Goal: Information Seeking & Learning: Learn about a topic

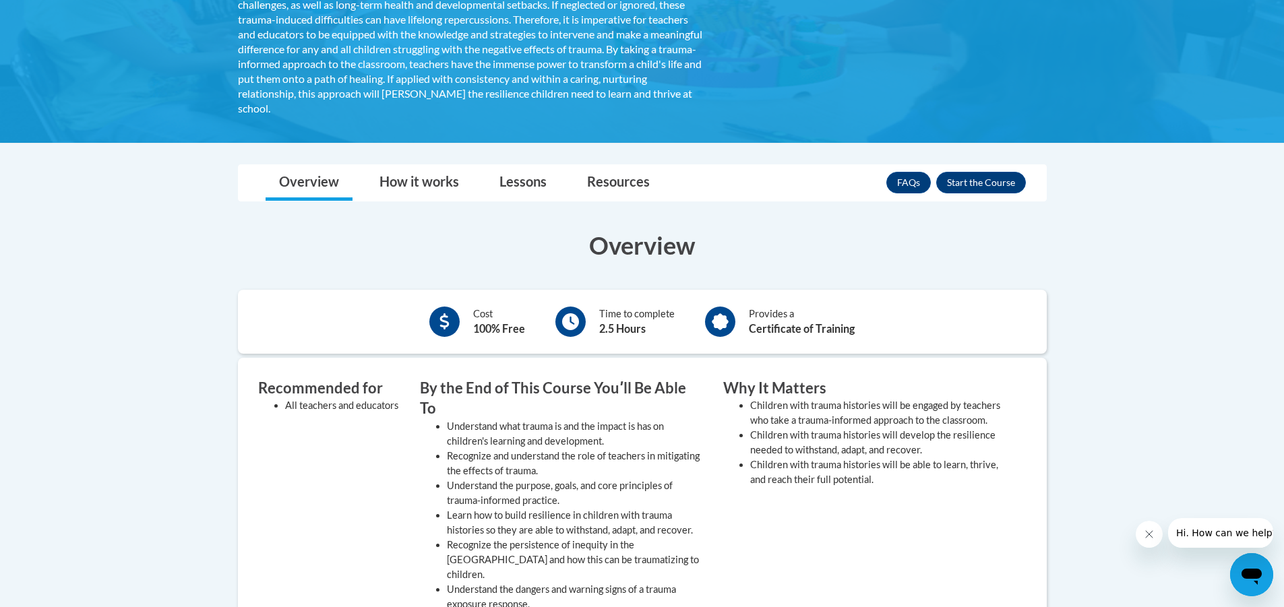
scroll to position [247, 0]
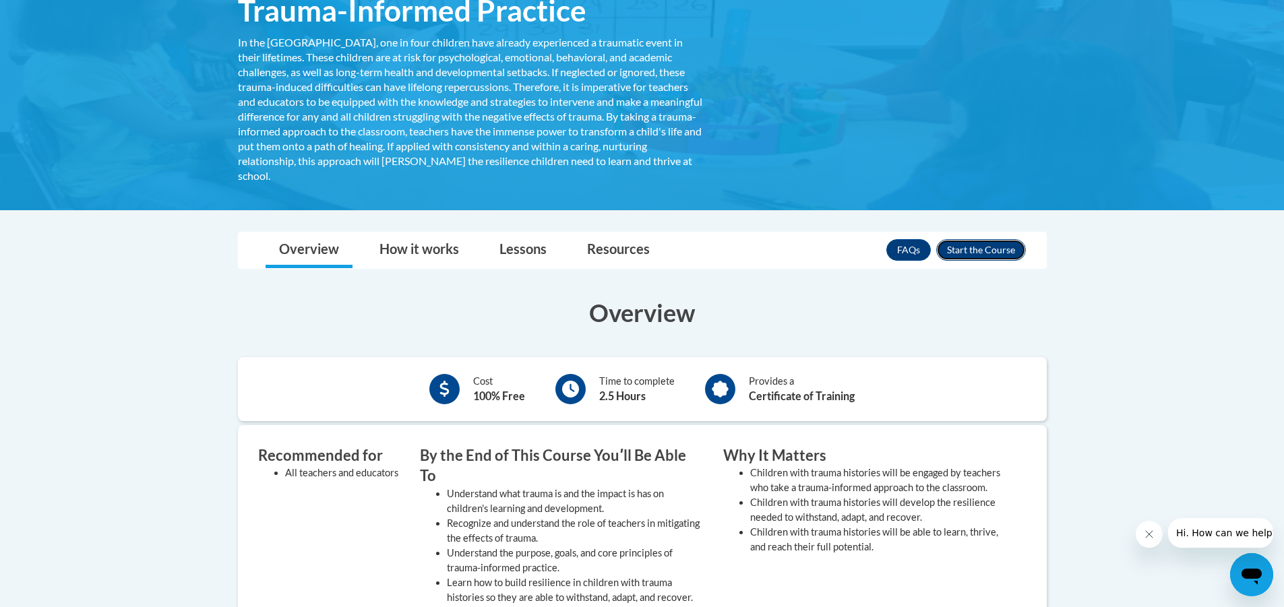
click at [989, 249] on button "Enroll" at bounding box center [981, 250] width 90 height 22
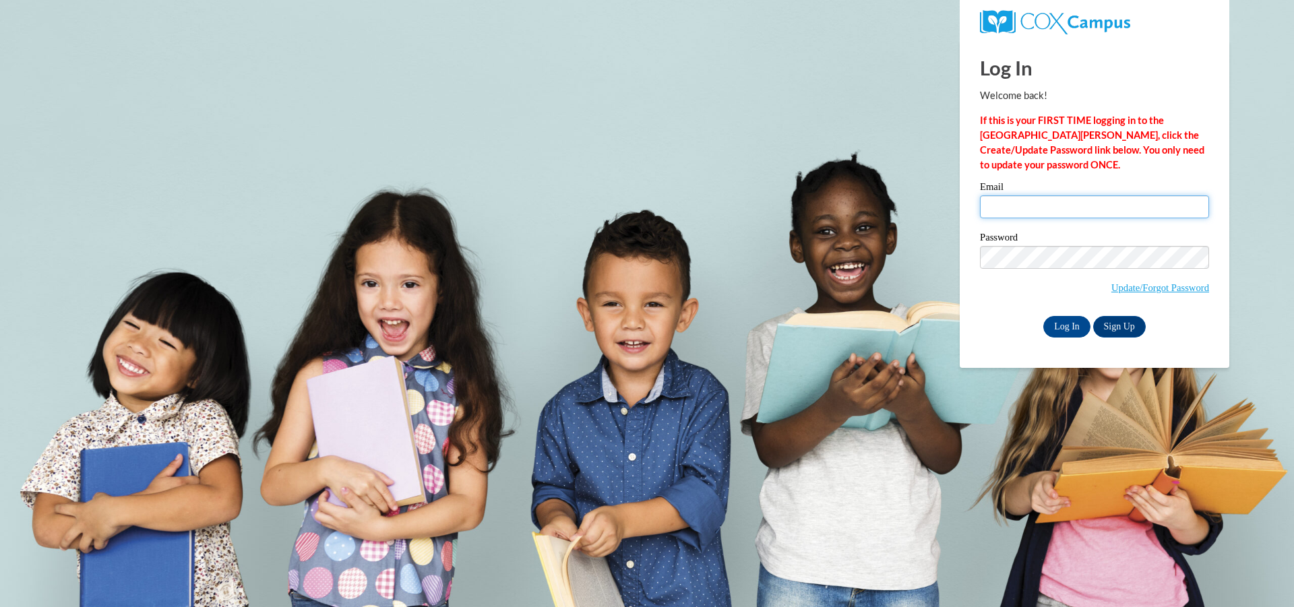
click at [1046, 201] on input "Email" at bounding box center [1094, 206] width 229 height 23
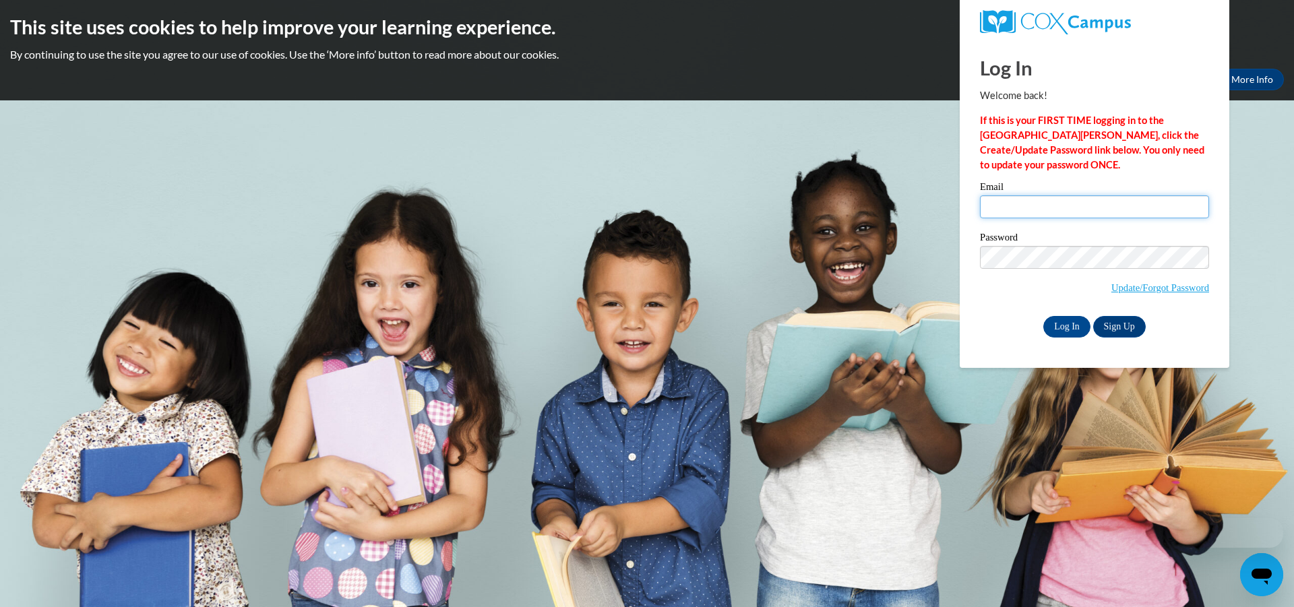
type input "[PERSON_NAME][EMAIL_ADDRESS][PERSON_NAME][PERSON_NAME][DOMAIN_NAME]"
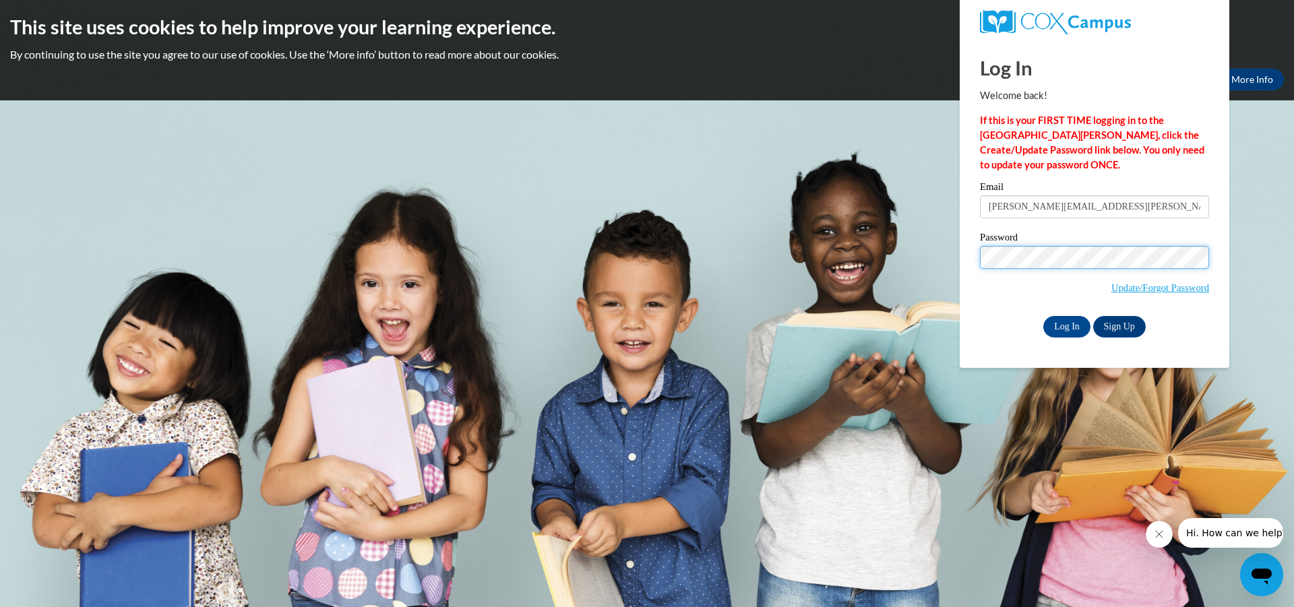
click at [1043, 316] on input "Log In" at bounding box center [1066, 327] width 47 height 22
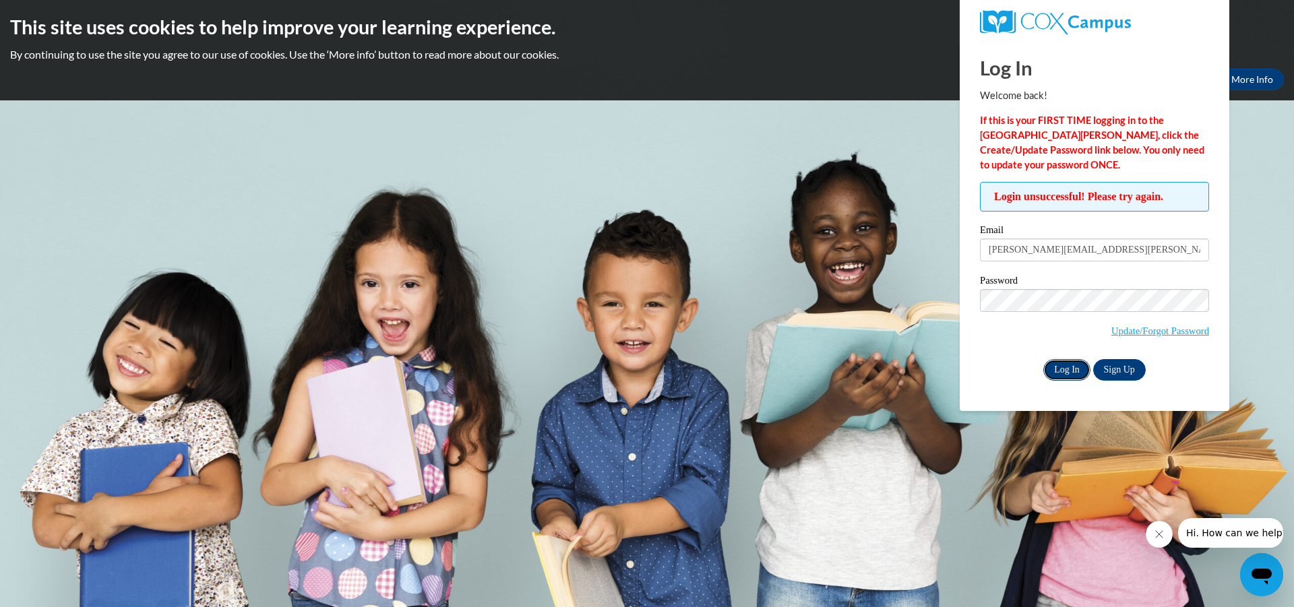
click at [1069, 365] on input "Log In" at bounding box center [1066, 370] width 47 height 22
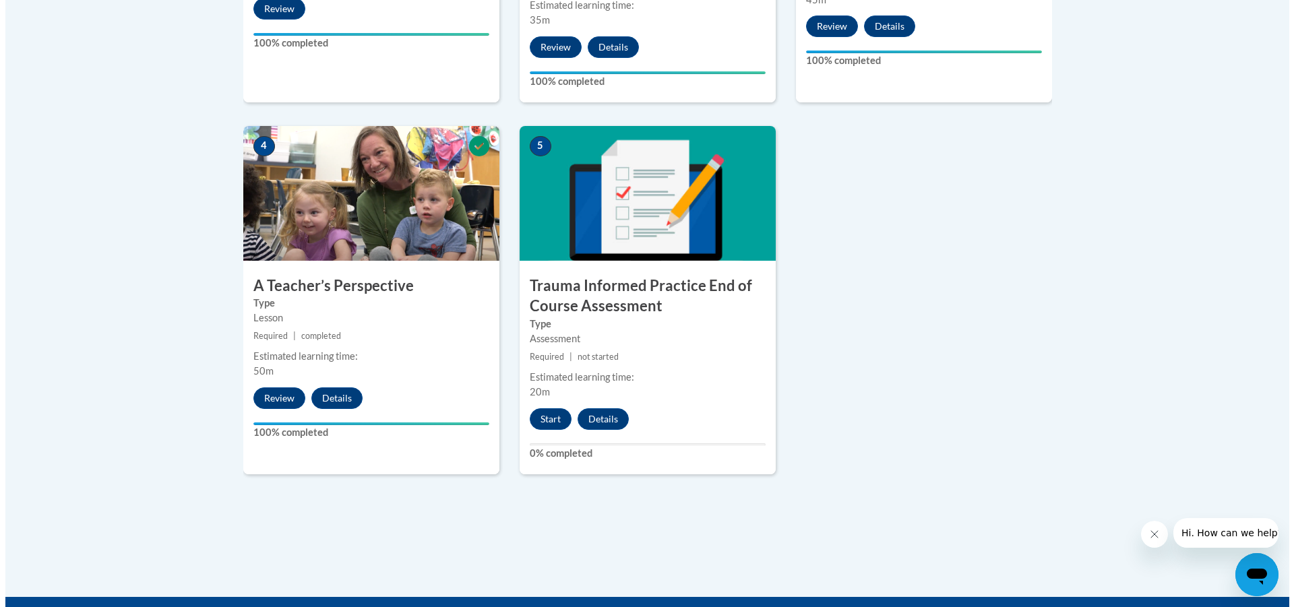
scroll to position [741, 0]
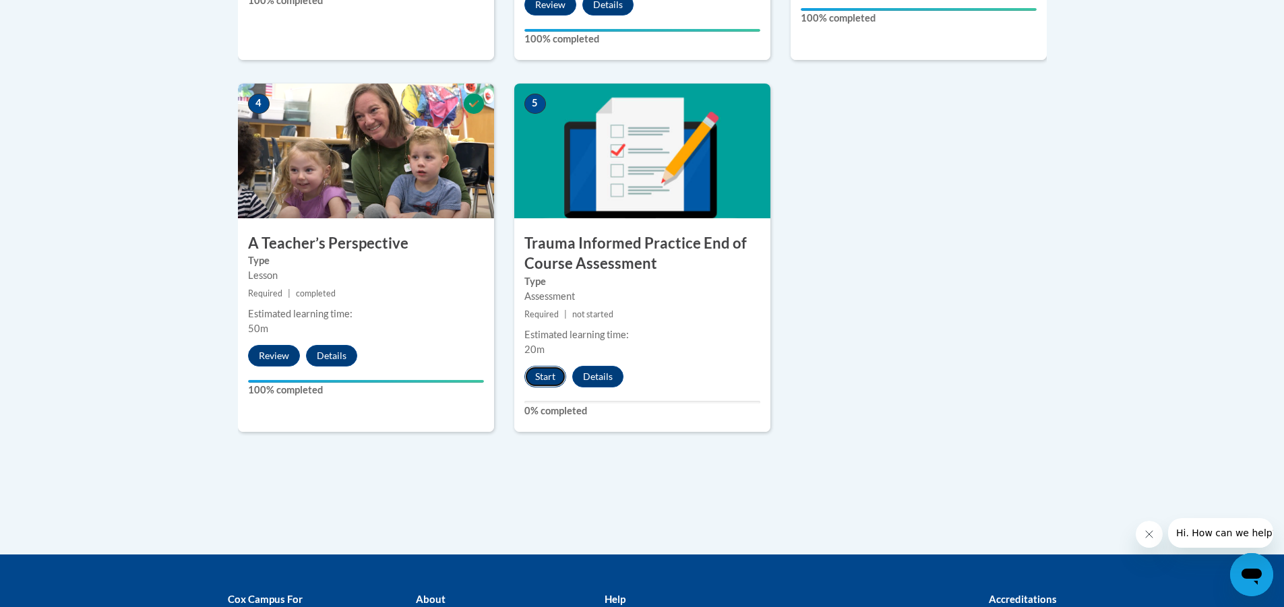
click at [545, 377] on button "Start" at bounding box center [545, 377] width 42 height 22
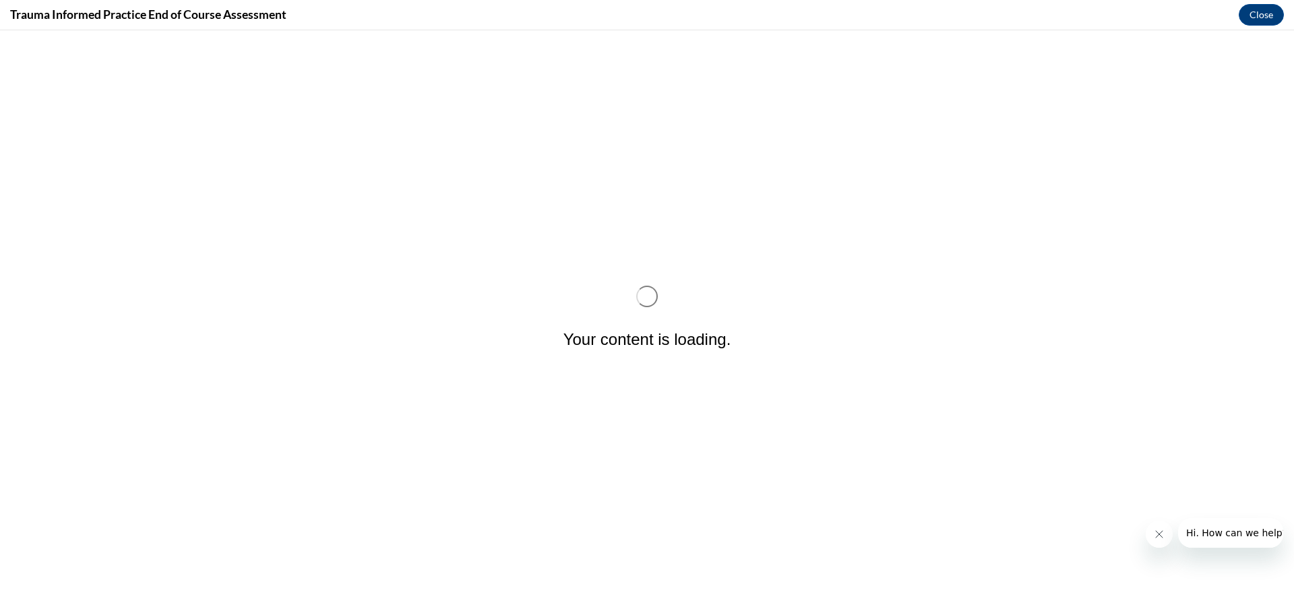
scroll to position [0, 0]
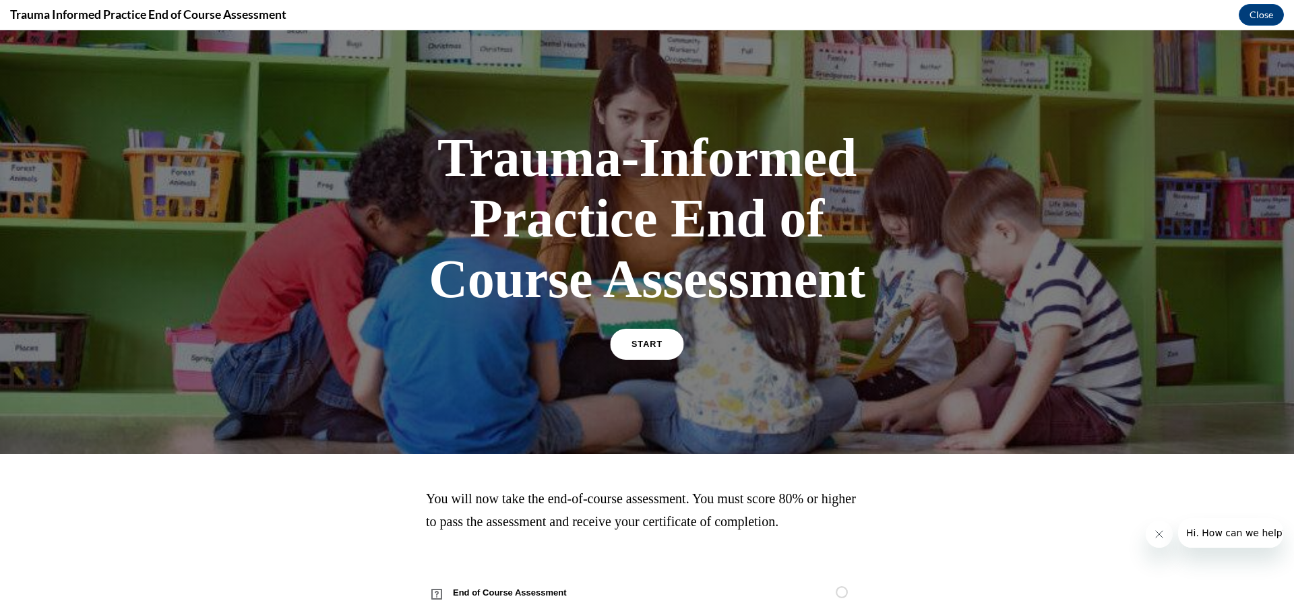
click at [658, 340] on link "START" at bounding box center [646, 344] width 73 height 31
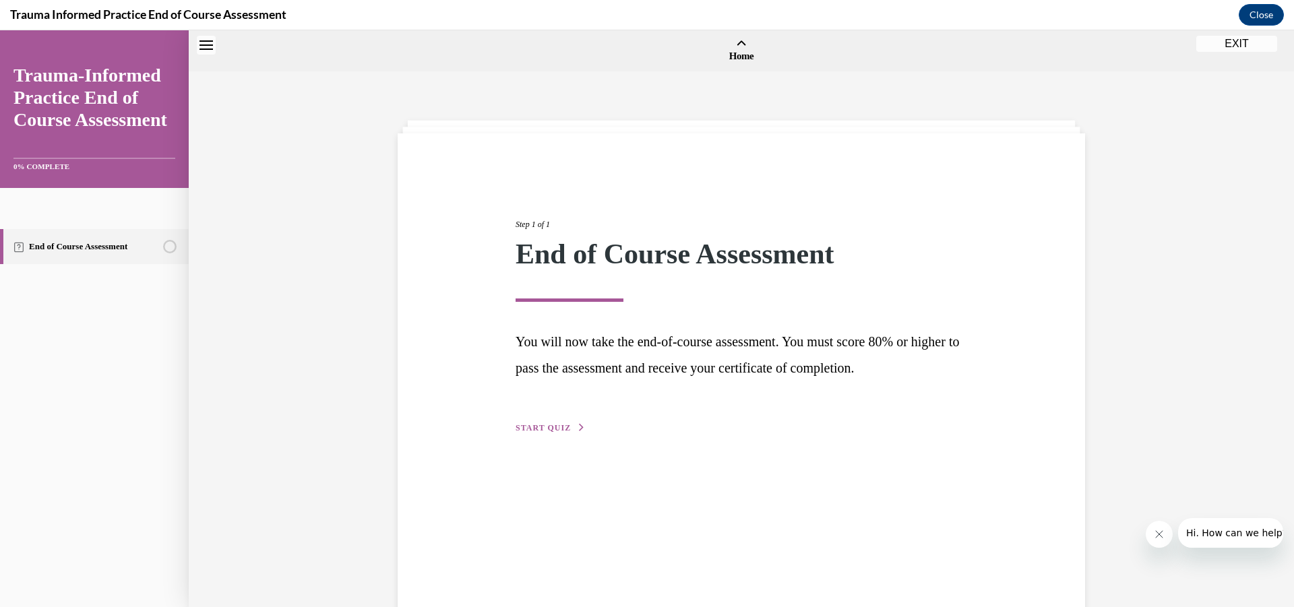
scroll to position [42, 0]
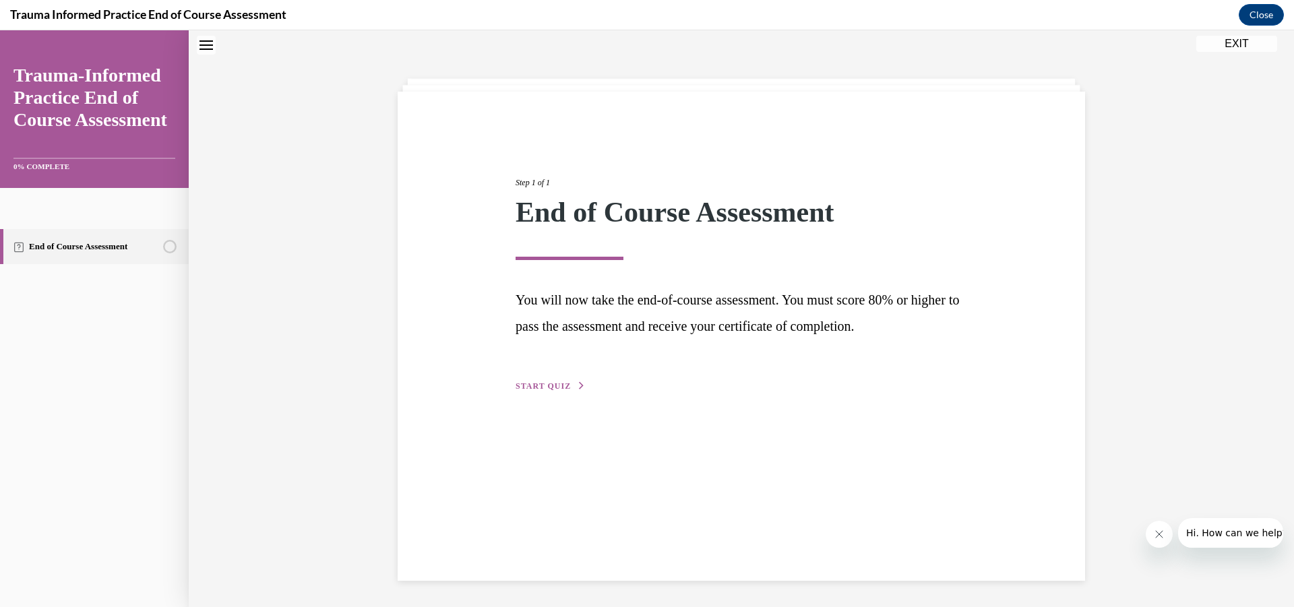
click at [536, 381] on span "START QUIZ" at bounding box center [543, 385] width 55 height 9
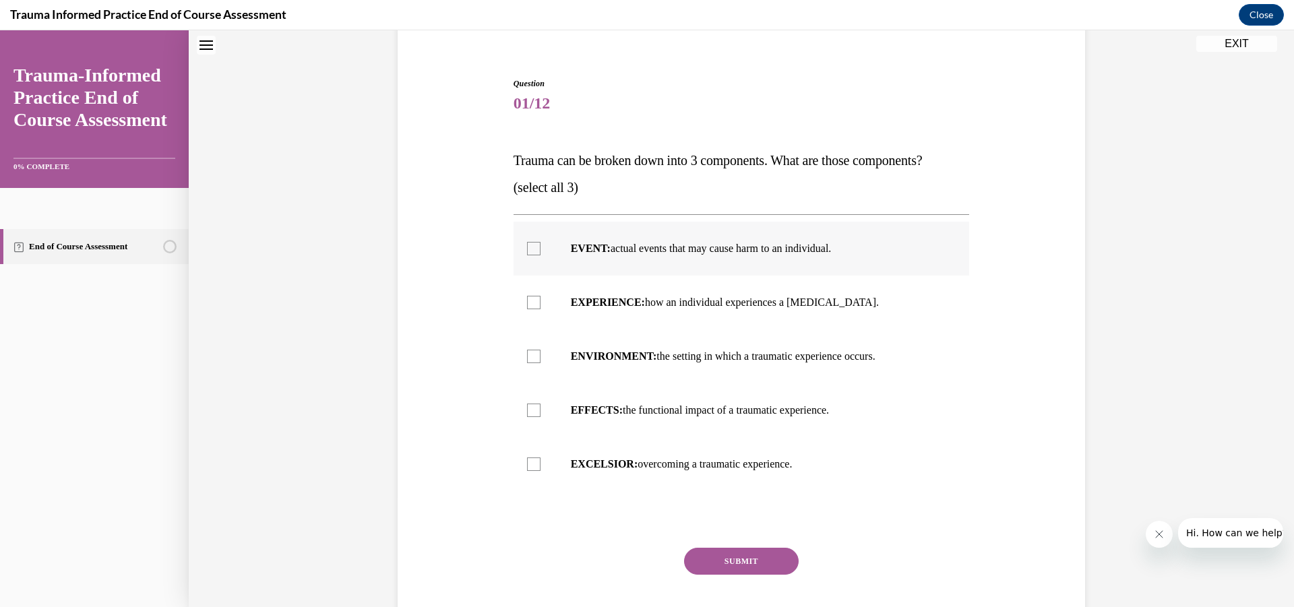
scroll to position [177, 0]
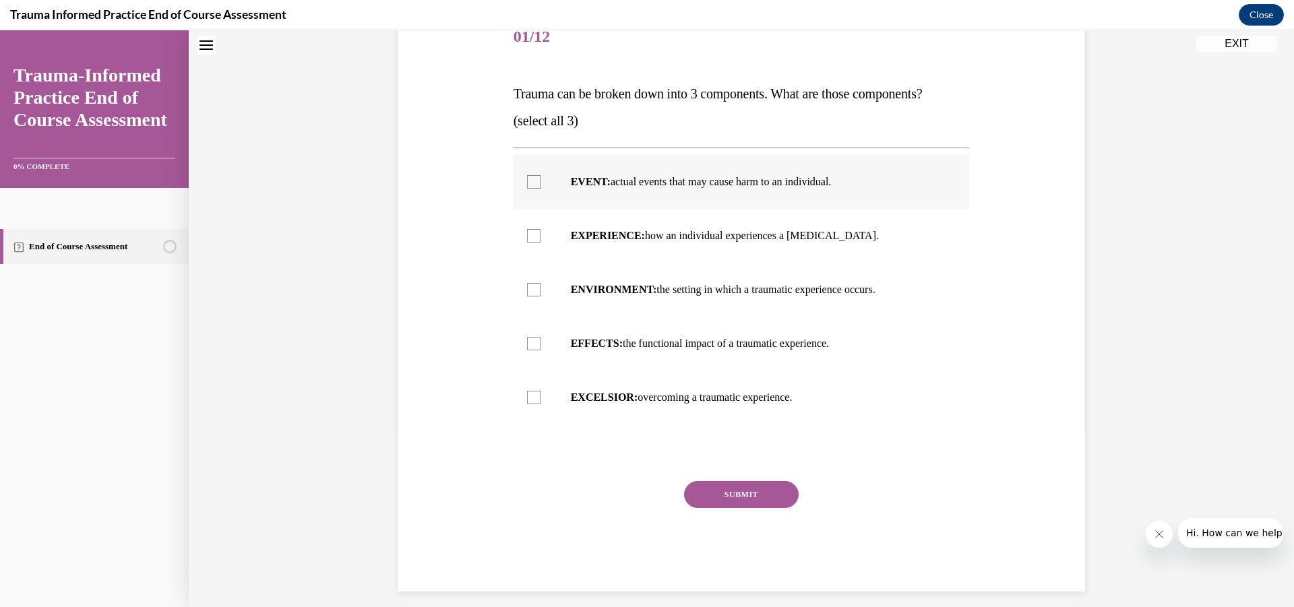
click at [534, 183] on div at bounding box center [533, 181] width 13 height 13
click at [534, 183] on input "EVENT: actual events that may cause harm to an individual." at bounding box center [533, 181] width 13 height 13
checkbox input "true"
click at [528, 233] on div at bounding box center [533, 235] width 13 height 13
click at [528, 233] on input "EXPERIENCE: how an individual experiences a stressor." at bounding box center [533, 235] width 13 height 13
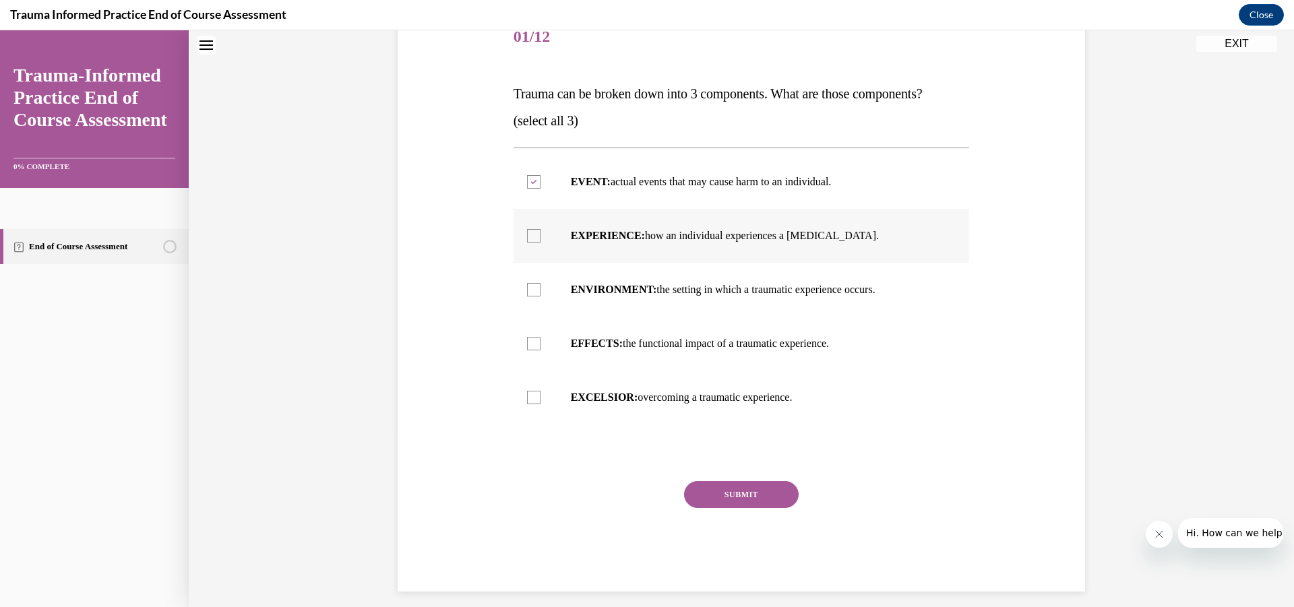
checkbox input "true"
click at [528, 344] on div at bounding box center [533, 343] width 13 height 13
click at [528, 344] on input "EFFECTS: the functional impact of a traumatic experience." at bounding box center [533, 343] width 13 height 13
checkbox input "true"
click at [748, 493] on button "SUBMIT" at bounding box center [741, 494] width 115 height 27
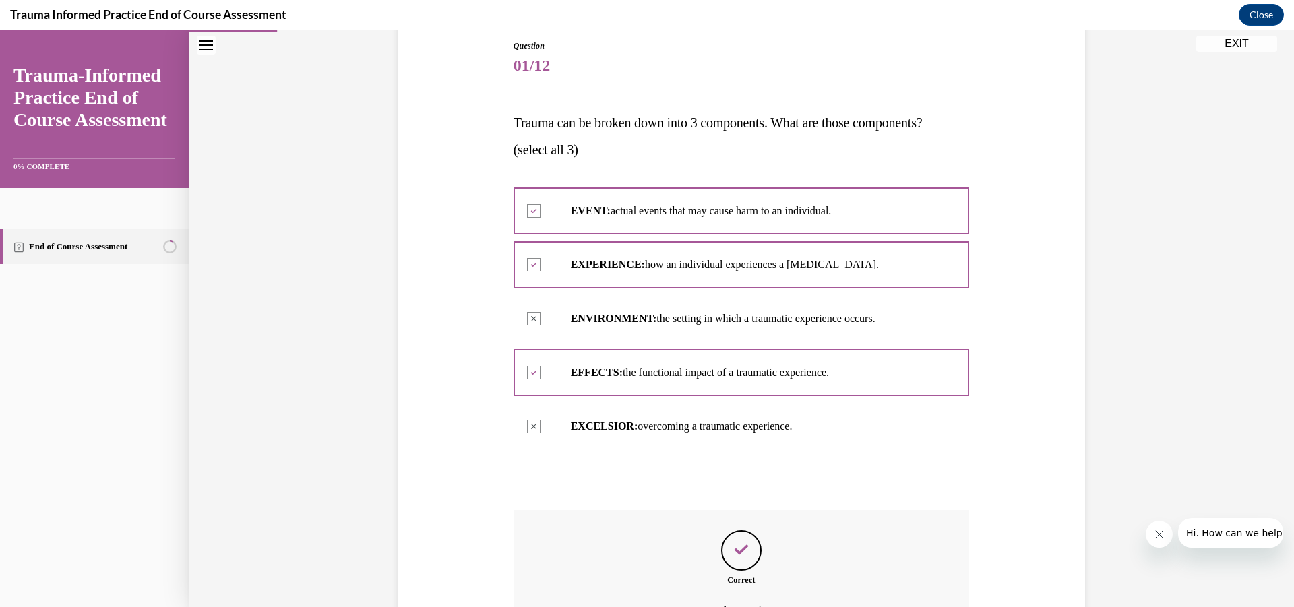
scroll to position [297, 0]
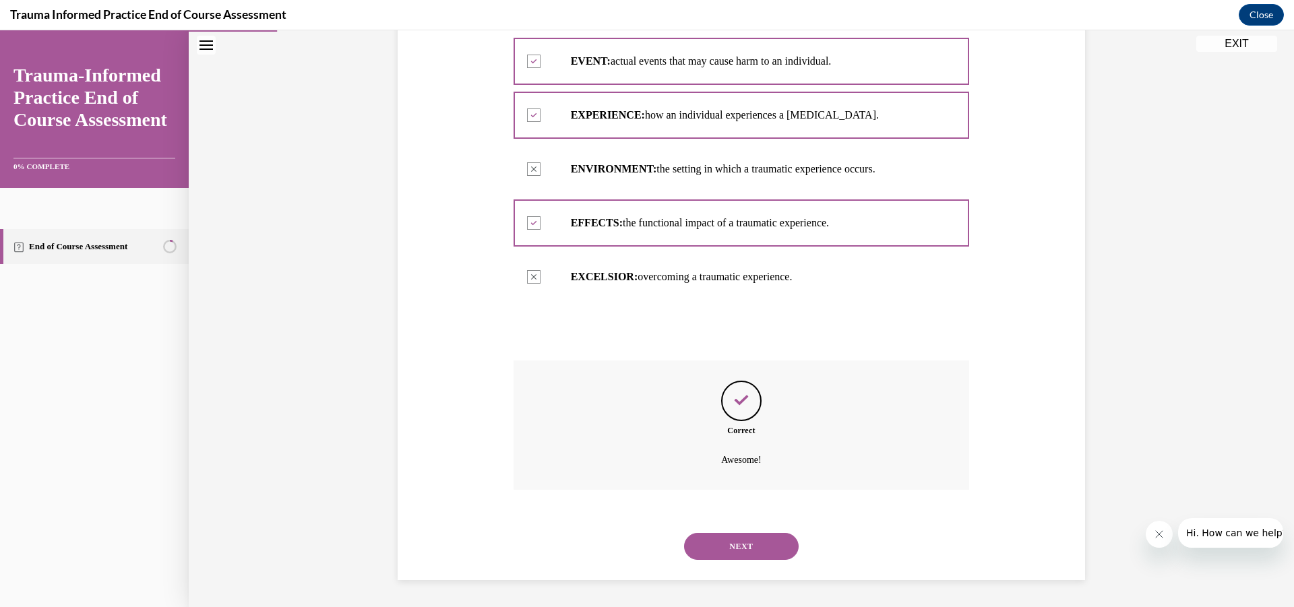
click at [762, 542] on button "NEXT" at bounding box center [741, 546] width 115 height 27
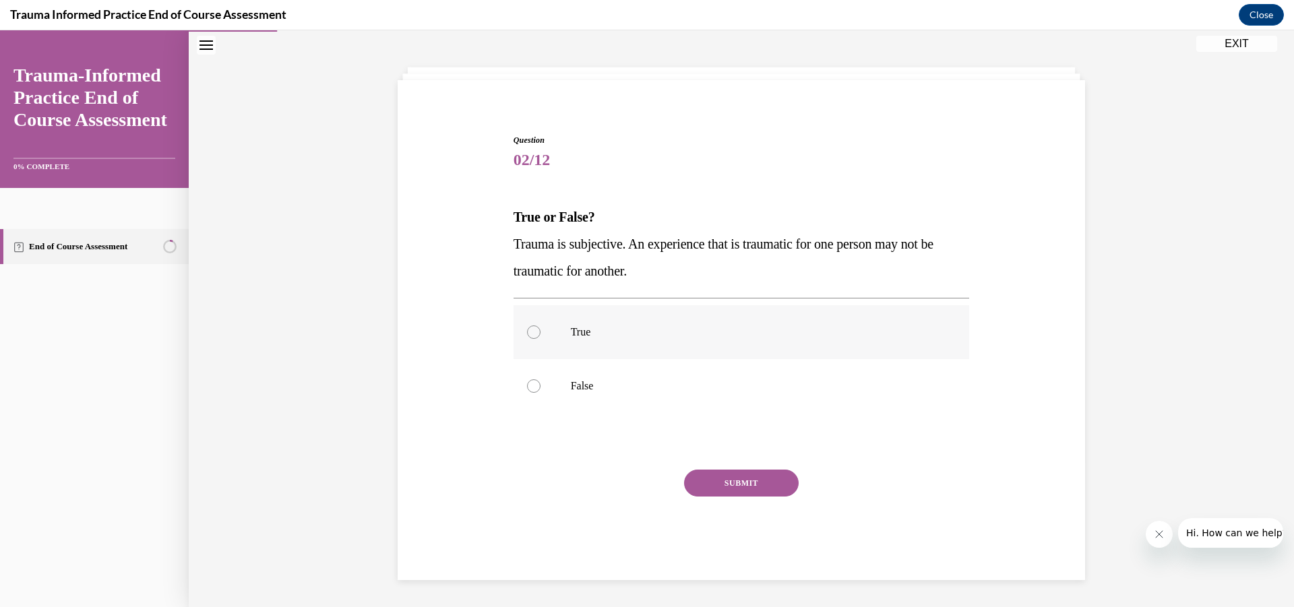
click at [533, 330] on div at bounding box center [533, 331] width 13 height 13
click at [533, 330] on input "True" at bounding box center [533, 331] width 13 height 13
radio input "true"
click at [766, 491] on button "SUBMIT" at bounding box center [741, 483] width 115 height 27
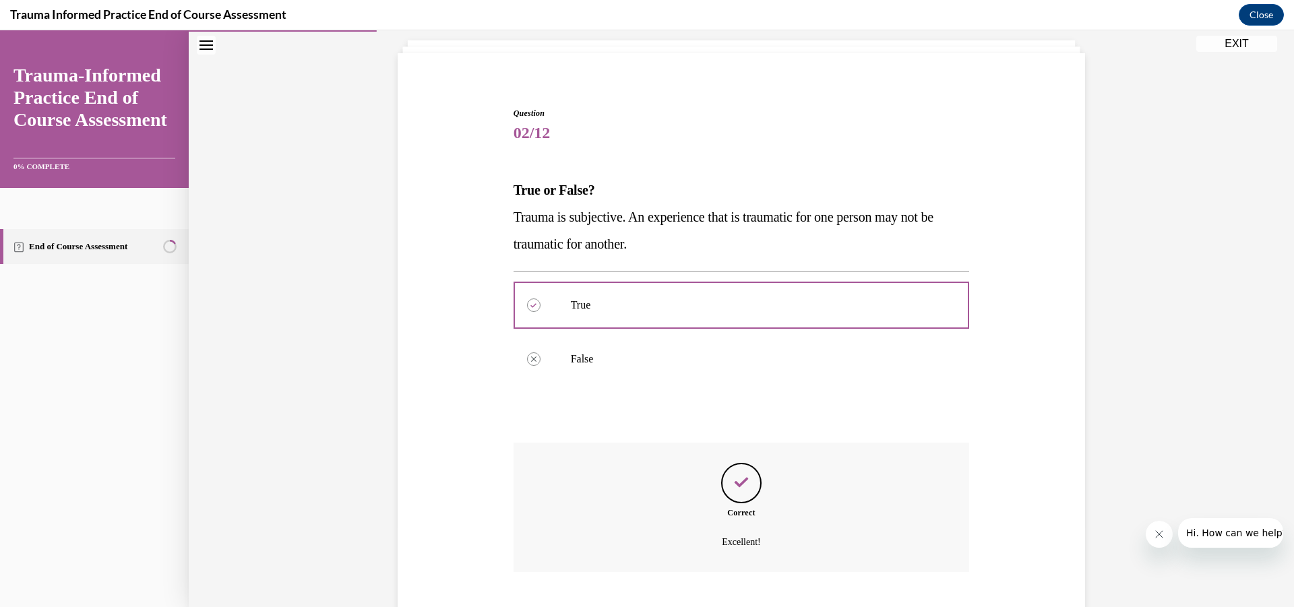
scroll to position [162, 0]
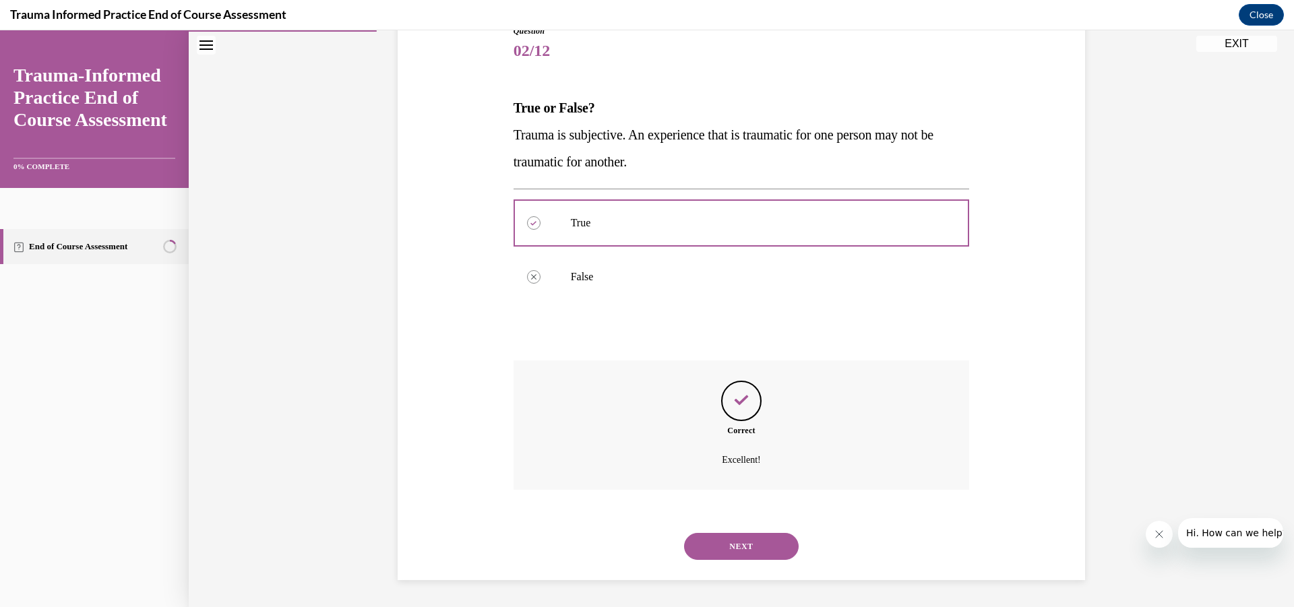
click at [775, 553] on button "NEXT" at bounding box center [741, 546] width 115 height 27
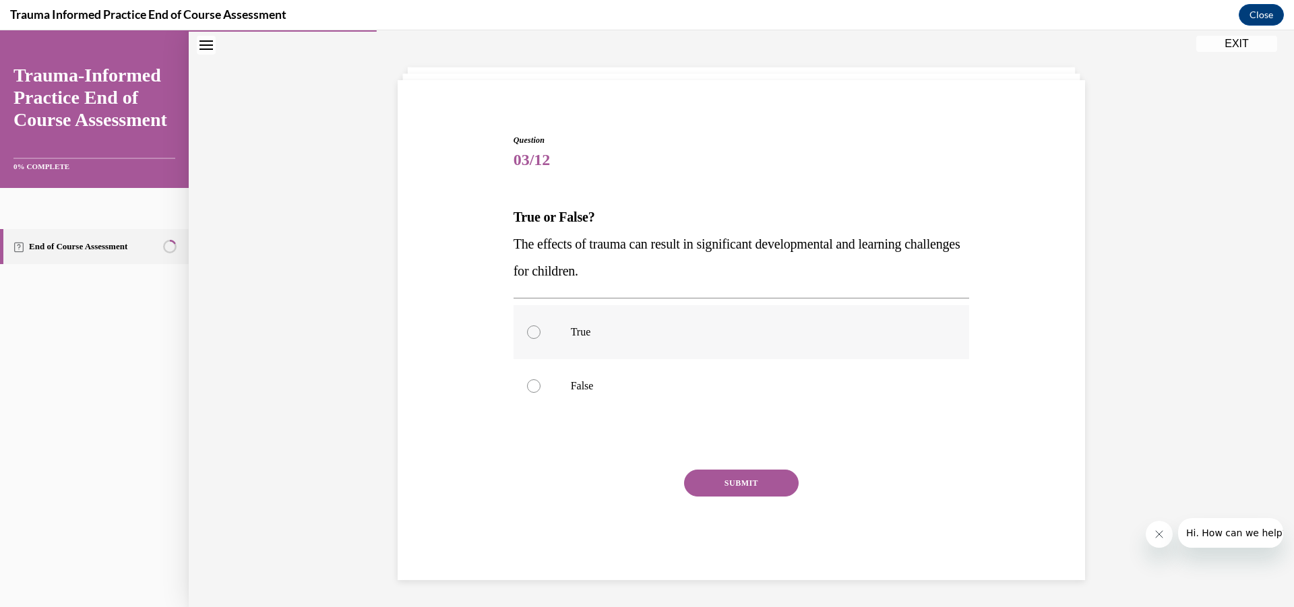
click at [520, 338] on label "True" at bounding box center [742, 332] width 456 height 54
click at [527, 338] on input "True" at bounding box center [533, 331] width 13 height 13
radio input "true"
click at [750, 490] on button "SUBMIT" at bounding box center [741, 483] width 115 height 27
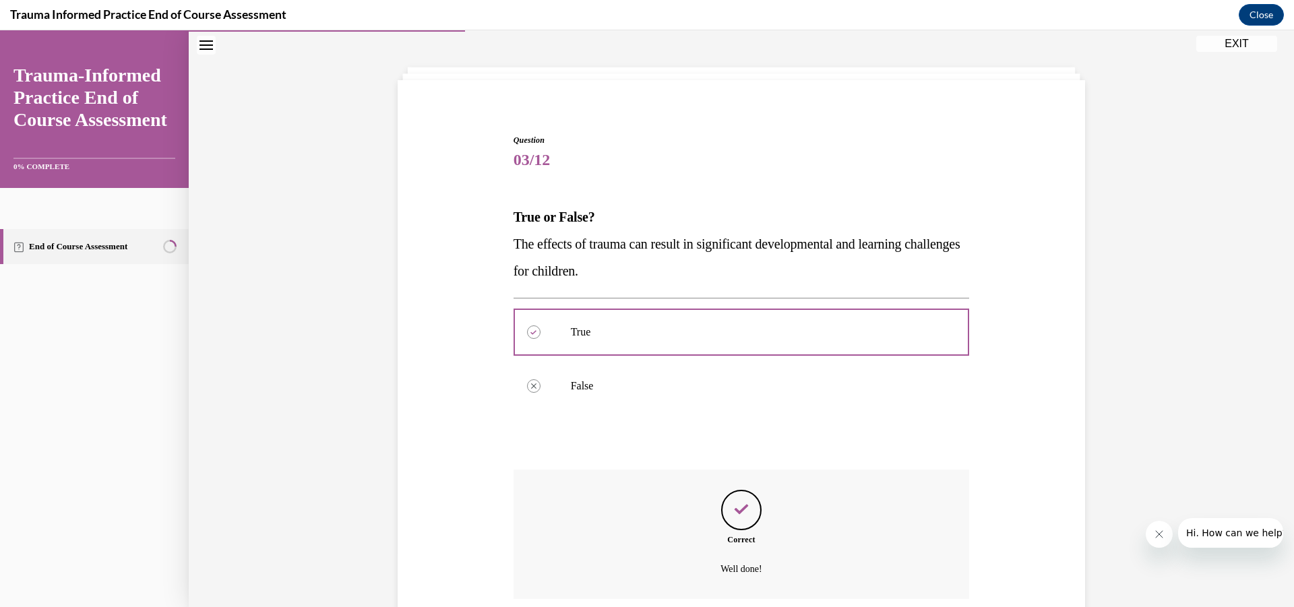
scroll to position [162, 0]
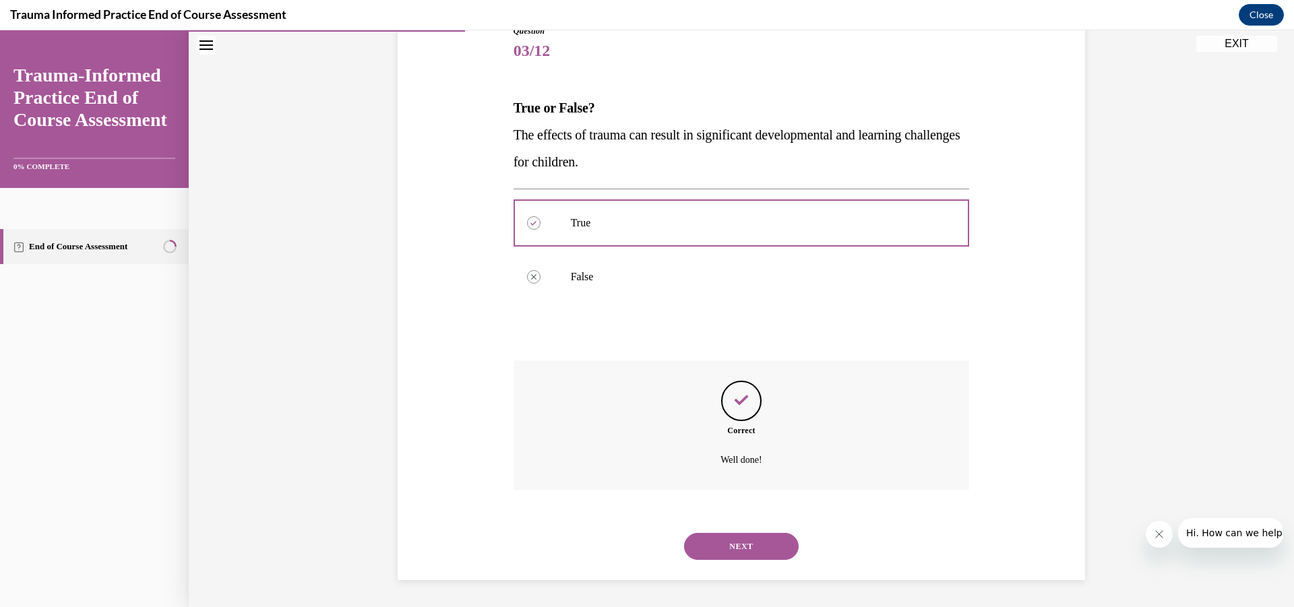
click at [716, 551] on button "NEXT" at bounding box center [741, 546] width 115 height 27
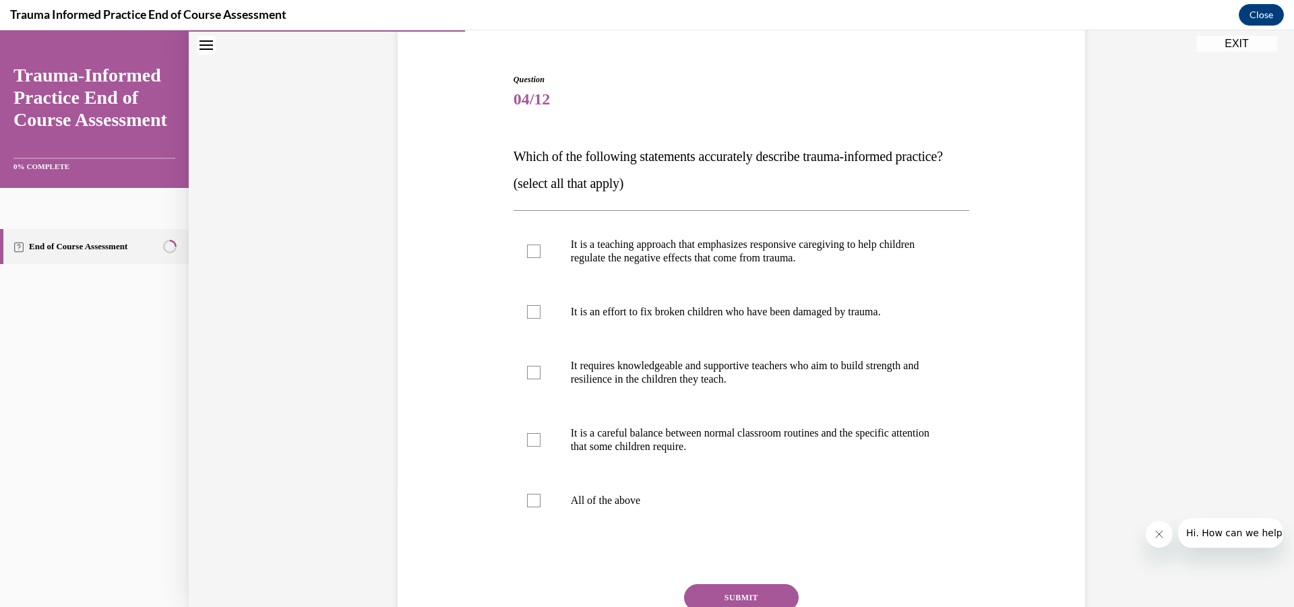
scroll to position [137, 0]
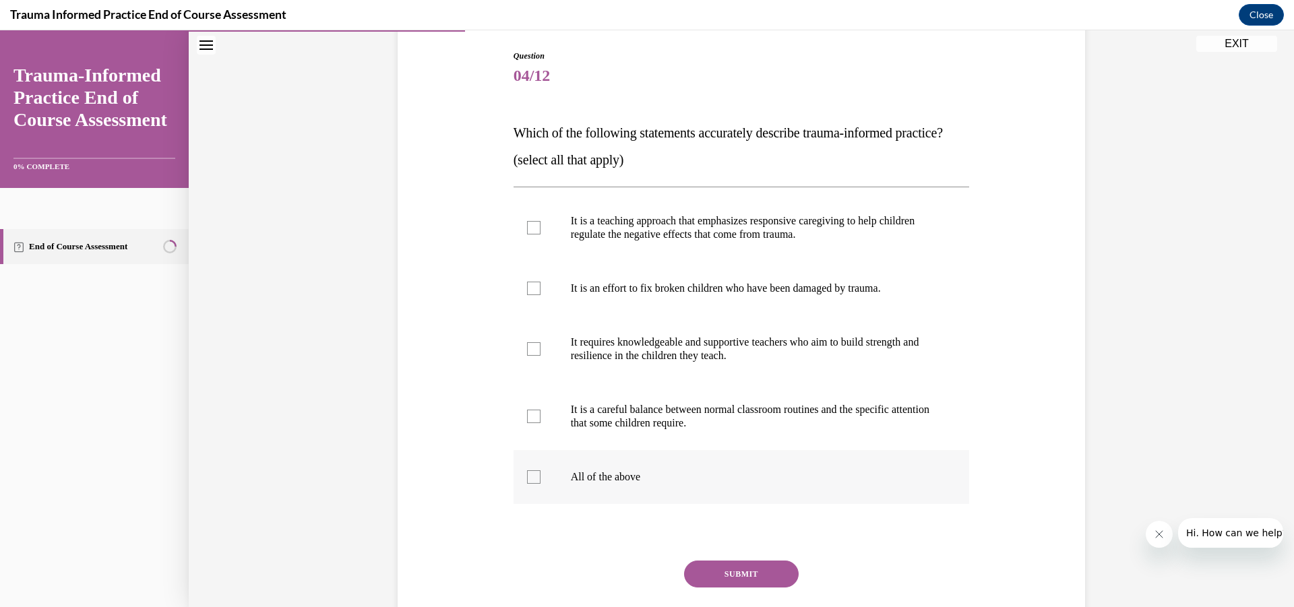
click at [586, 484] on p "All of the above" at bounding box center [753, 476] width 365 height 13
click at [540, 484] on input "All of the above" at bounding box center [533, 476] width 13 height 13
checkbox input "true"
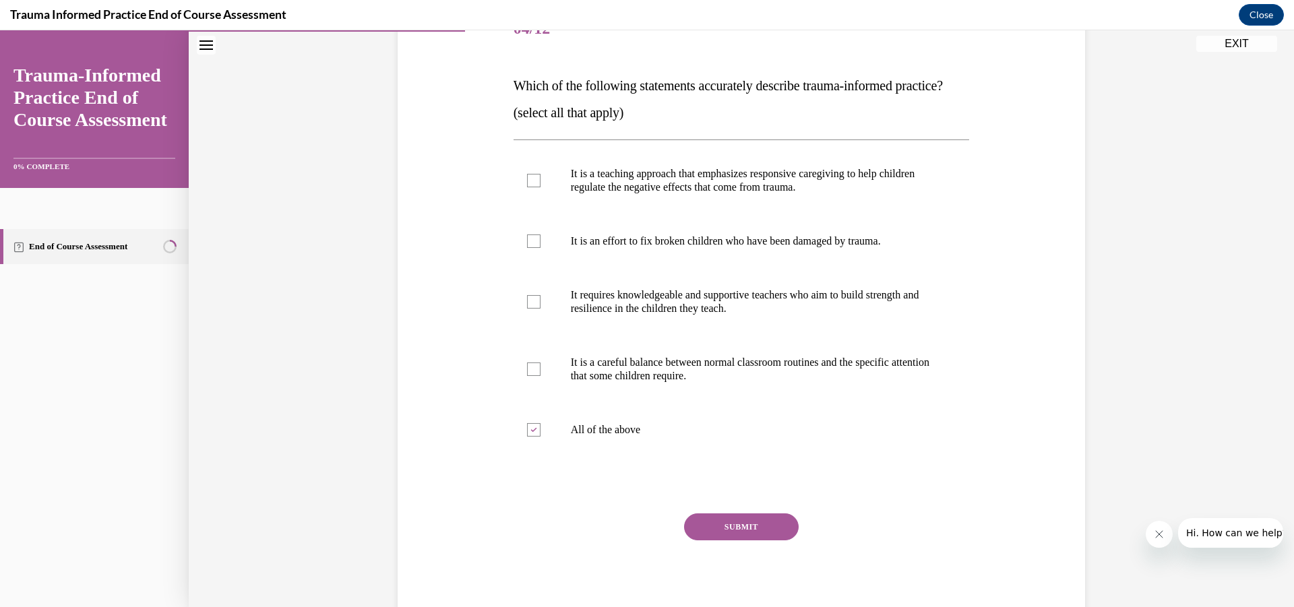
scroll to position [205, 0]
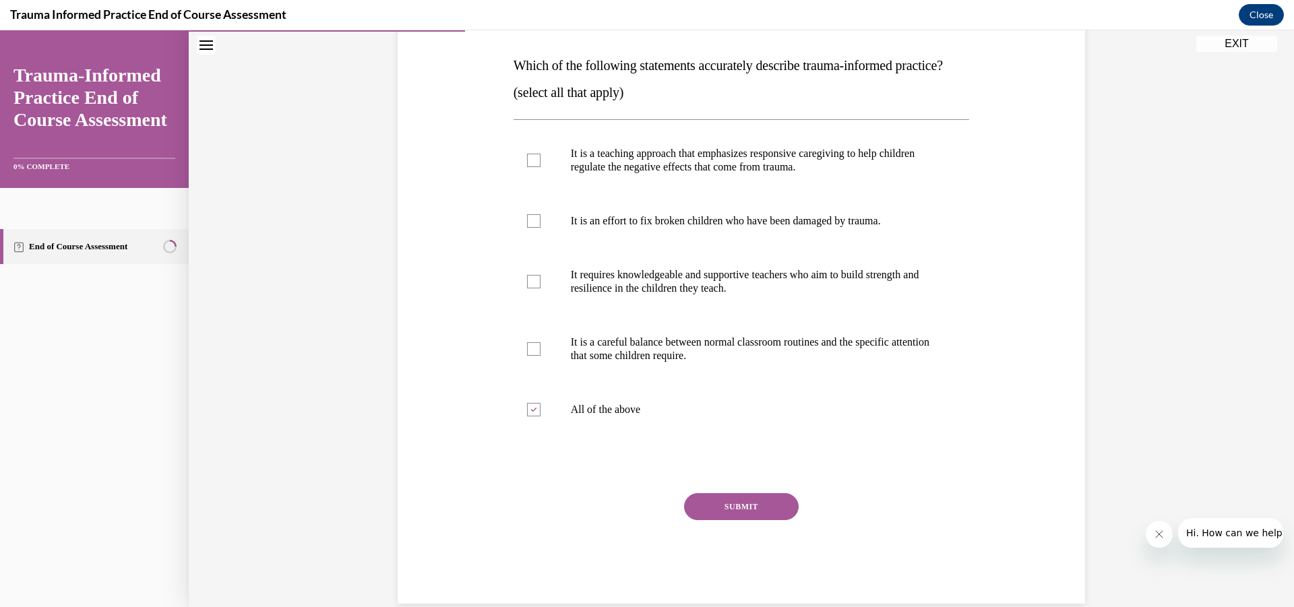
click at [738, 520] on button "SUBMIT" at bounding box center [741, 506] width 115 height 27
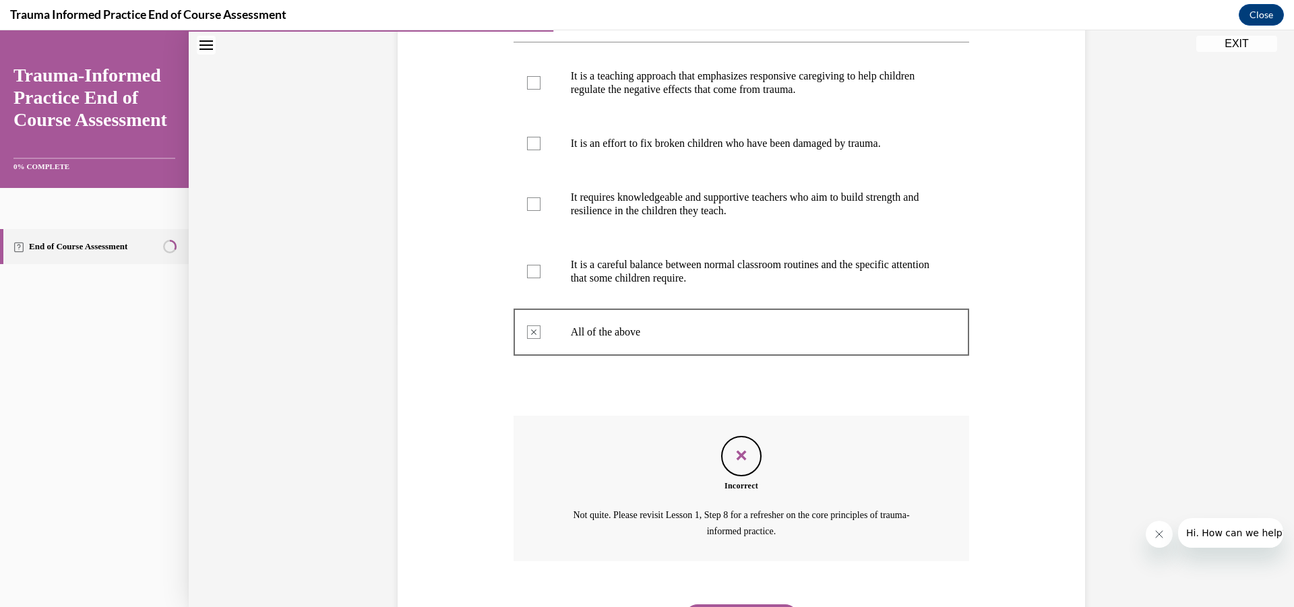
scroll to position [381, 0]
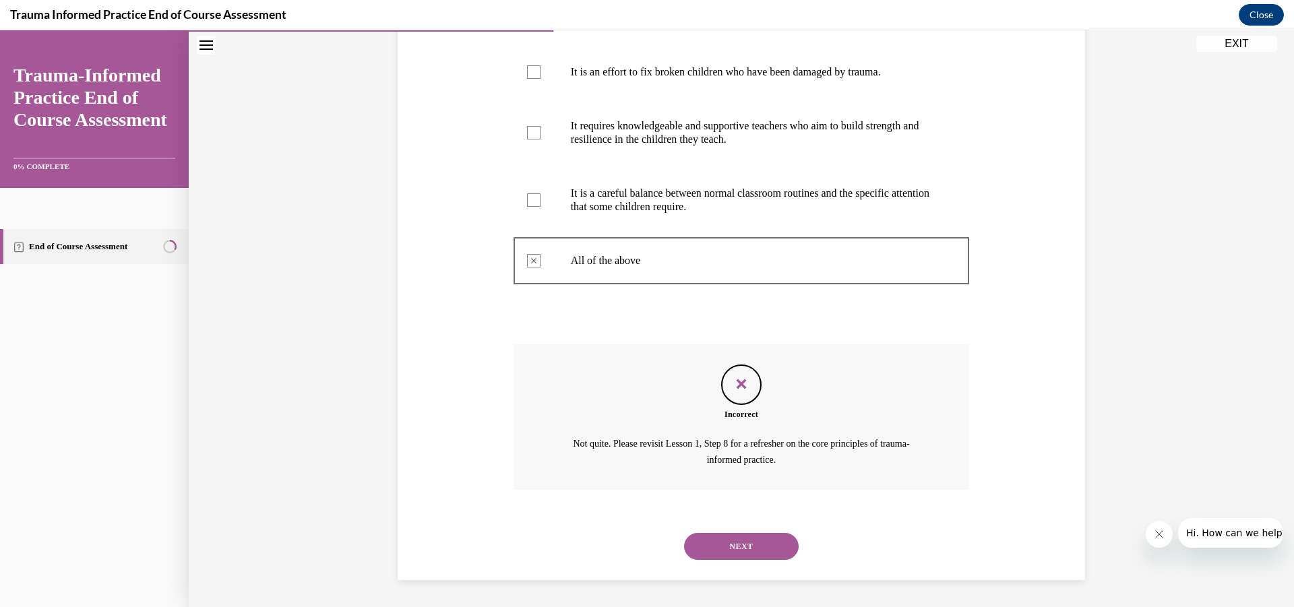
click at [746, 544] on button "NEXT" at bounding box center [741, 546] width 115 height 27
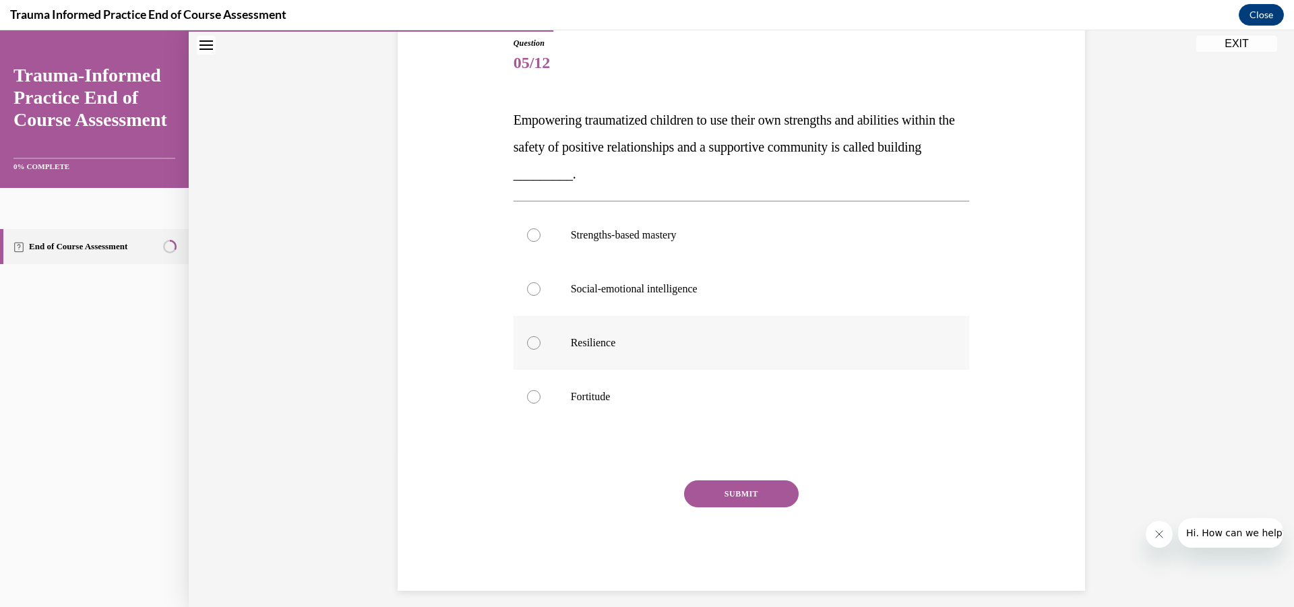
click at [582, 338] on p "Resilience" at bounding box center [753, 342] width 365 height 13
click at [540, 338] on input "Resilience" at bounding box center [533, 342] width 13 height 13
radio input "true"
click at [739, 493] on button "SUBMIT" at bounding box center [741, 493] width 115 height 27
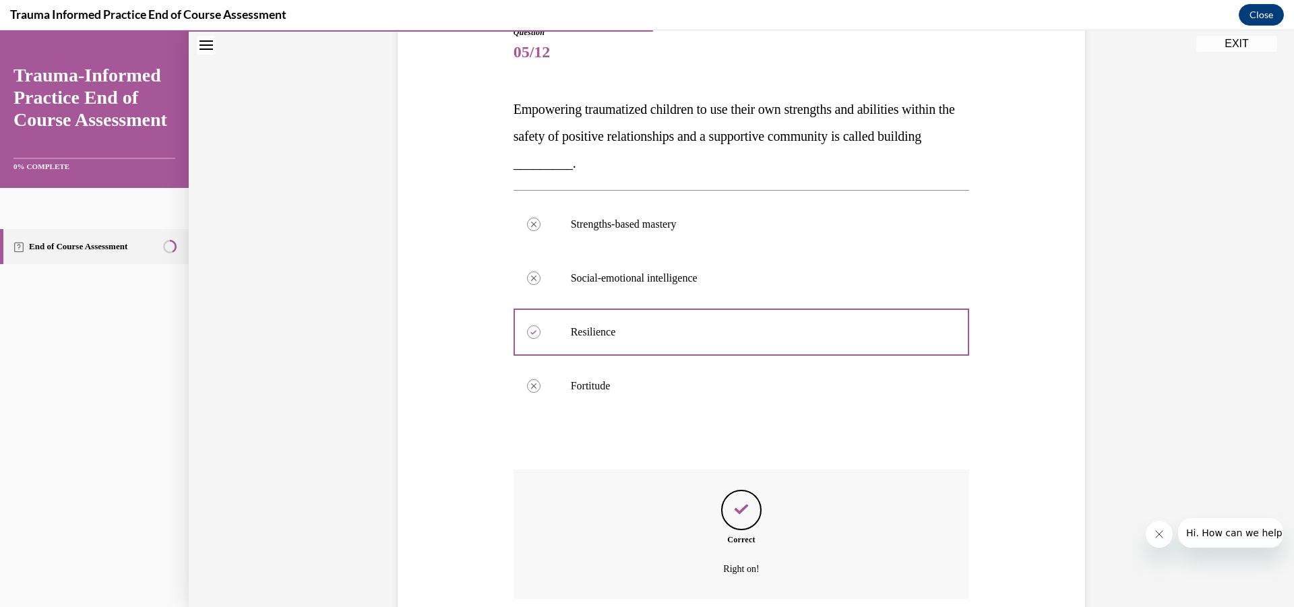
scroll to position [270, 0]
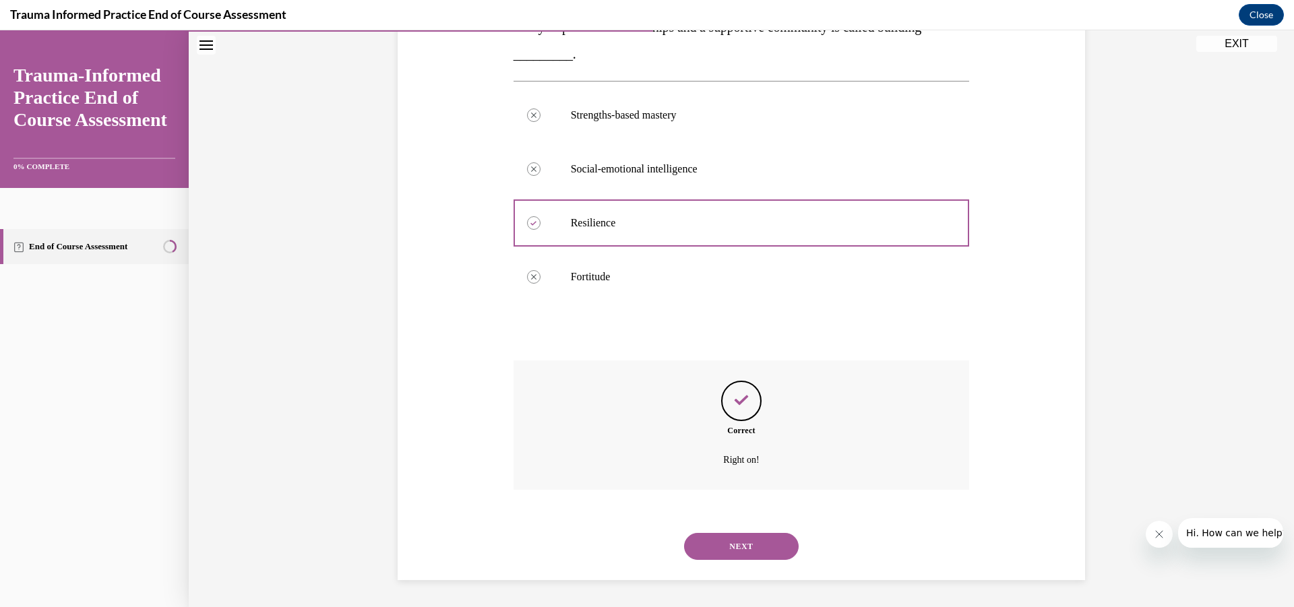
click at [751, 540] on button "NEXT" at bounding box center [741, 546] width 115 height 27
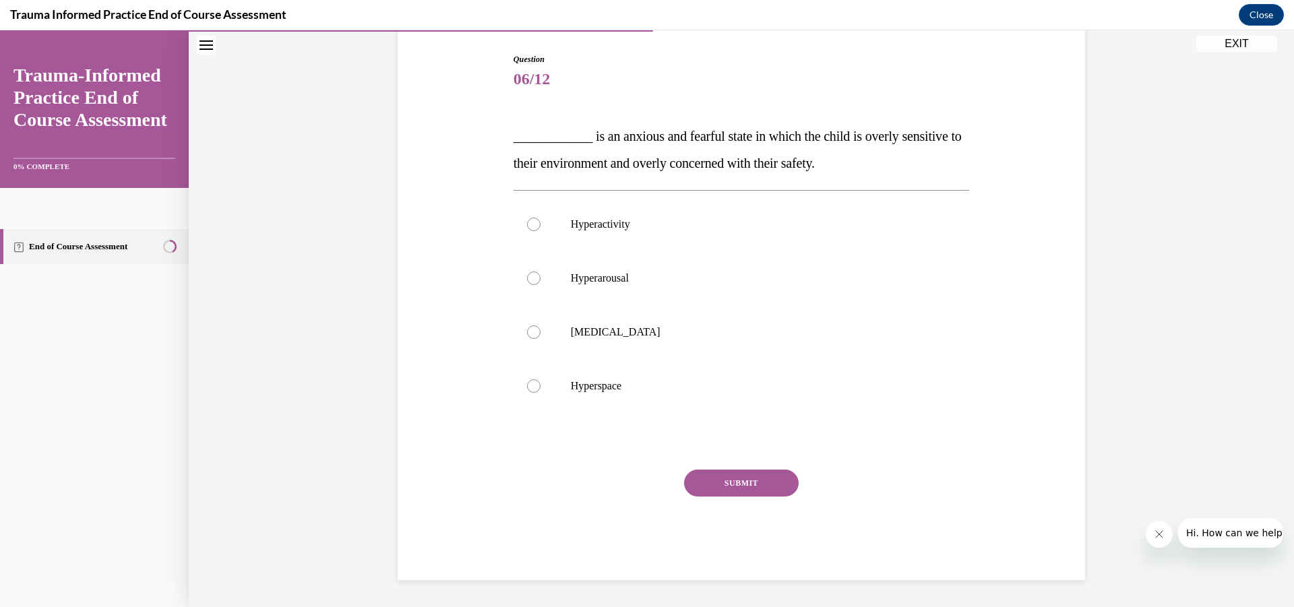
scroll to position [134, 0]
click at [590, 282] on p "Hyperarousal" at bounding box center [753, 278] width 365 height 13
click at [540, 282] on input "Hyperarousal" at bounding box center [533, 278] width 13 height 13
radio input "true"
click at [715, 480] on button "SUBMIT" at bounding box center [741, 483] width 115 height 27
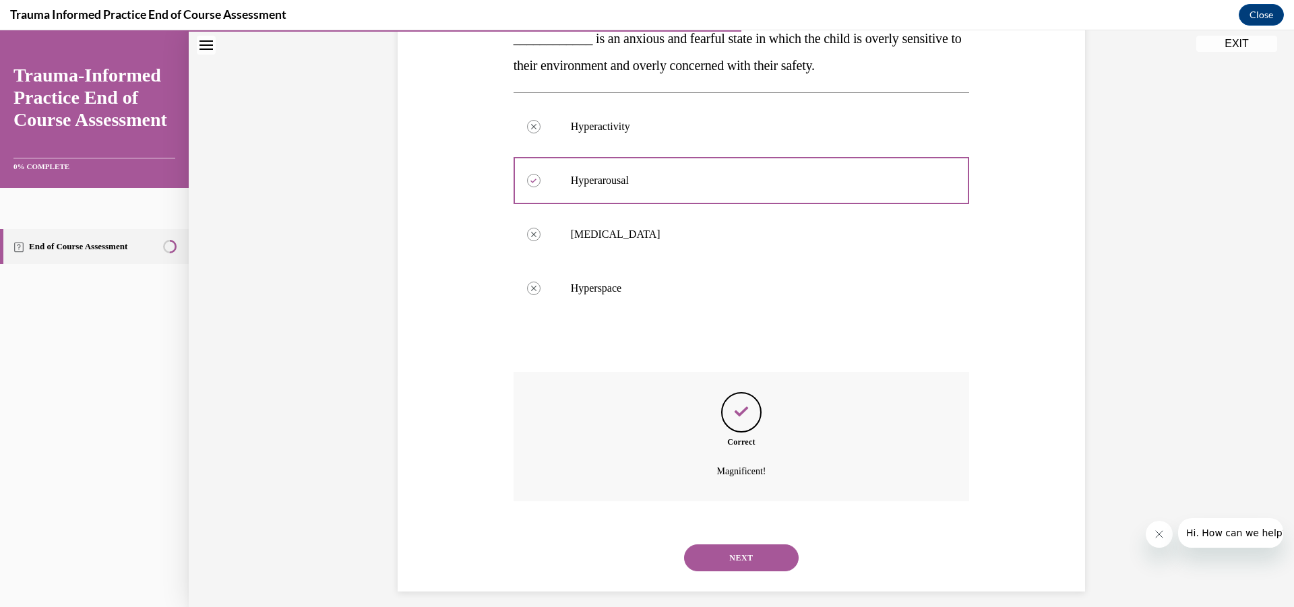
scroll to position [243, 0]
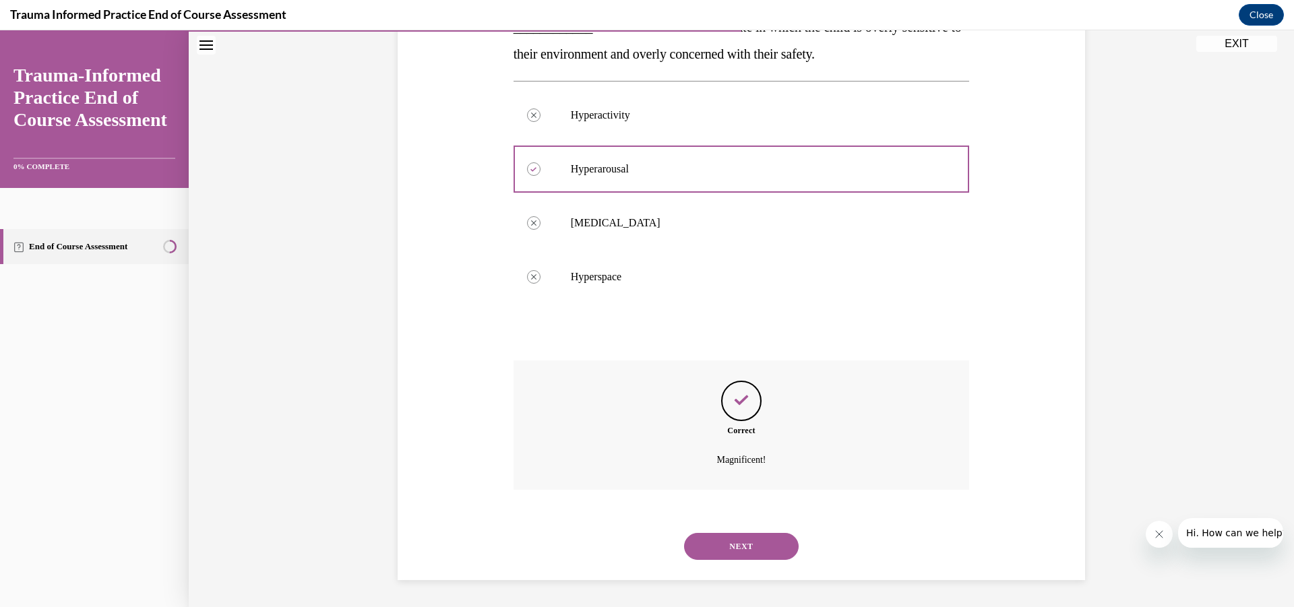
click at [731, 553] on button "NEXT" at bounding box center [741, 546] width 115 height 27
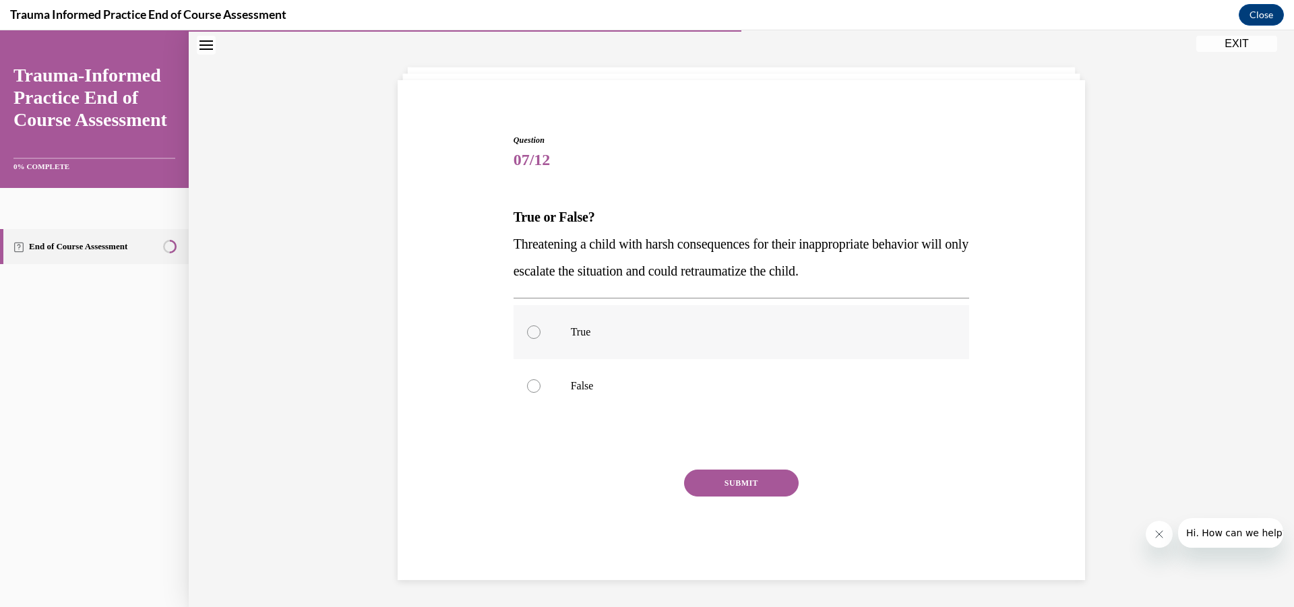
click at [565, 324] on label "True" at bounding box center [742, 332] width 456 height 54
click at [540, 325] on input "True" at bounding box center [533, 331] width 13 height 13
radio input "true"
click at [722, 472] on button "SUBMIT" at bounding box center [741, 483] width 115 height 27
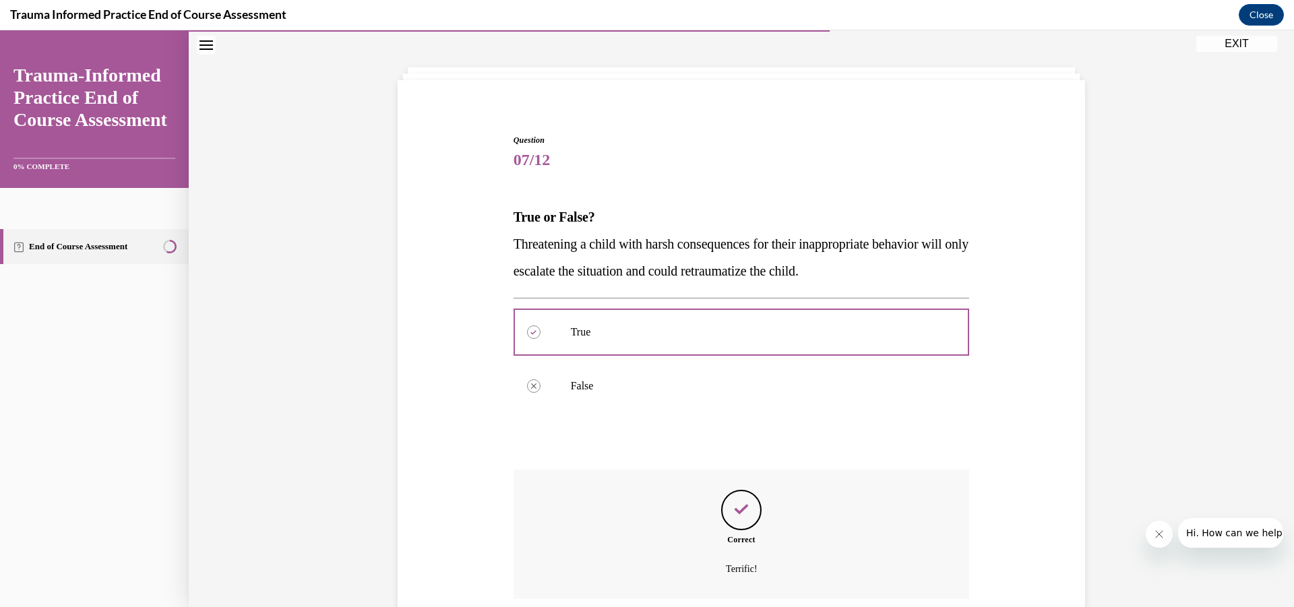
scroll to position [162, 0]
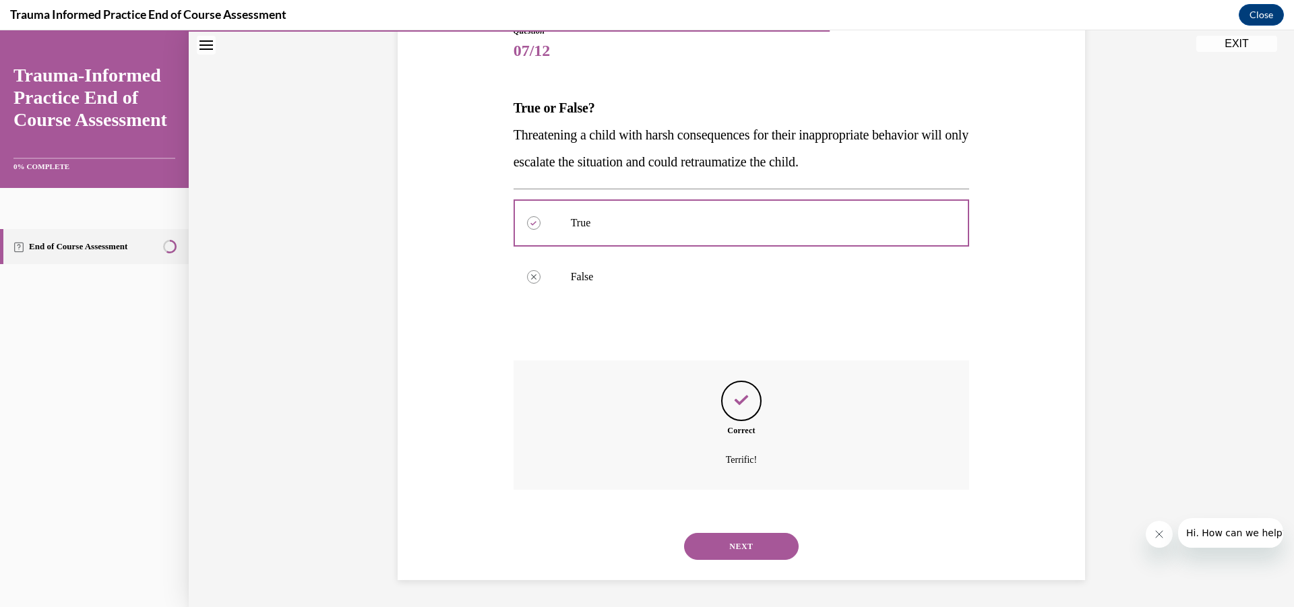
click at [737, 547] on button "NEXT" at bounding box center [741, 546] width 115 height 27
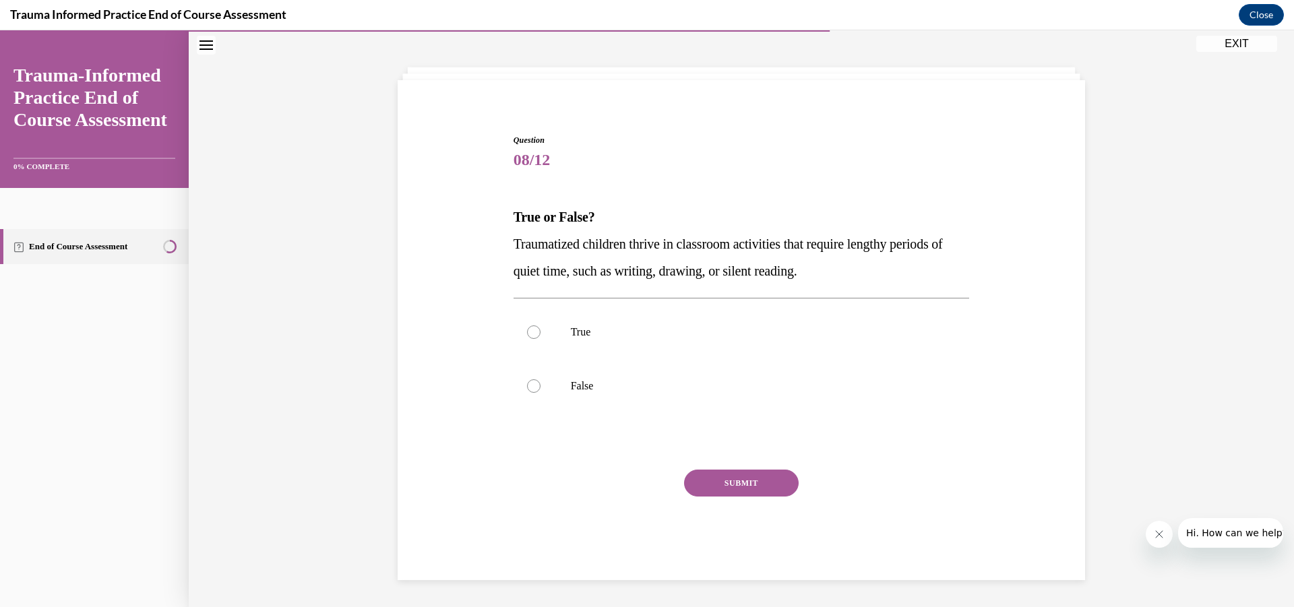
scroll to position [53, 0]
click at [572, 396] on label "False" at bounding box center [742, 386] width 456 height 54
click at [540, 393] on input "False" at bounding box center [533, 385] width 13 height 13
radio input "true"
click at [768, 487] on button "SUBMIT" at bounding box center [741, 483] width 115 height 27
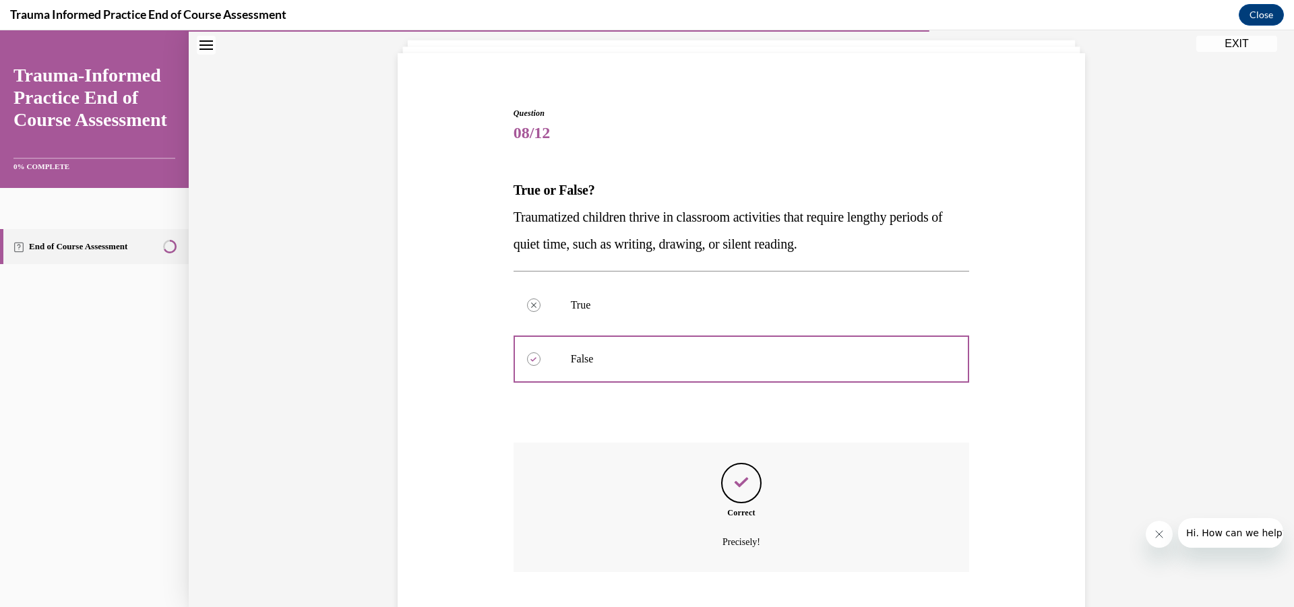
scroll to position [162, 0]
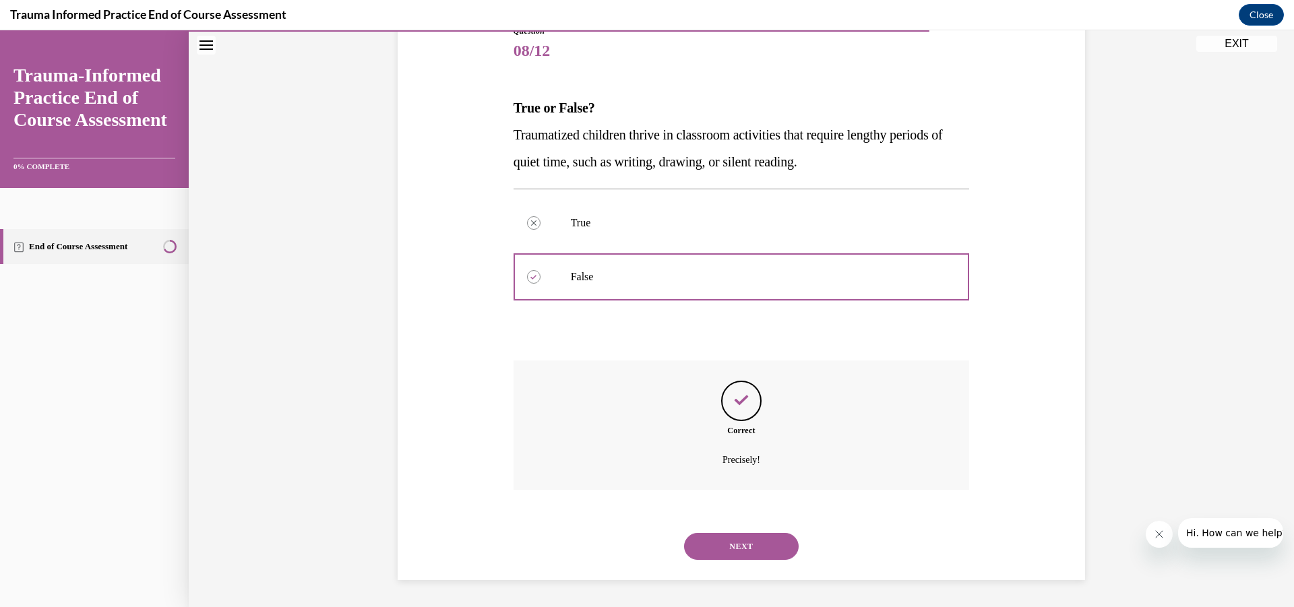
click at [736, 540] on button "NEXT" at bounding box center [741, 546] width 115 height 27
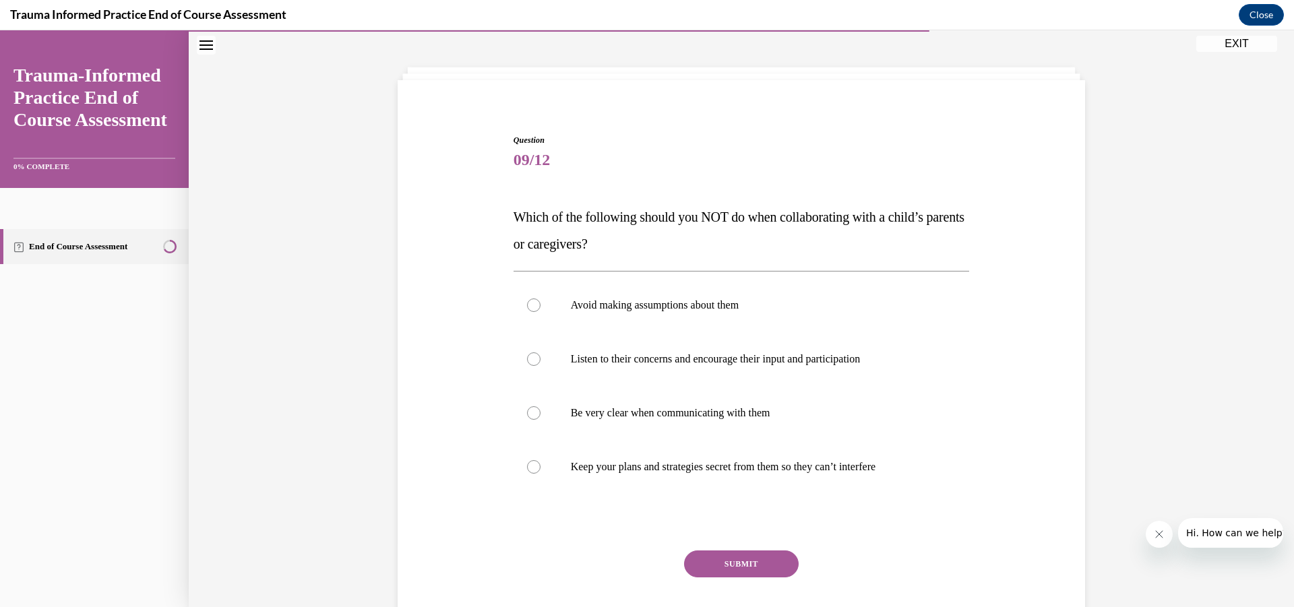
scroll to position [121, 0]
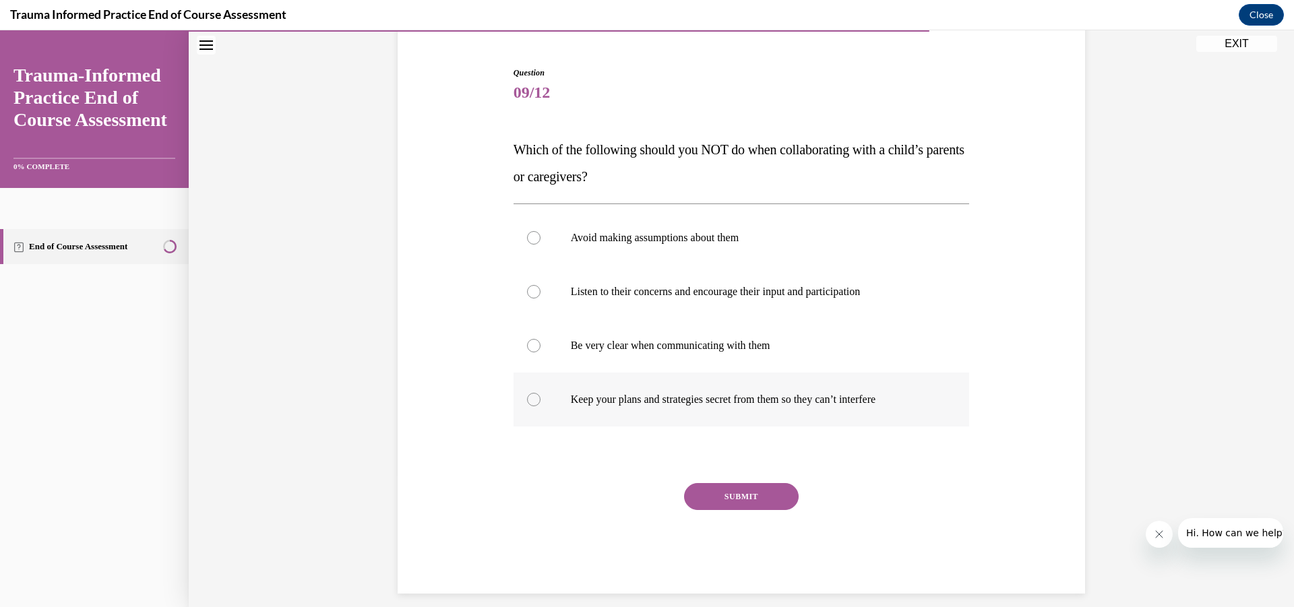
click at [711, 404] on p "Keep your plans and strategies secret from them so they can’t interfere" at bounding box center [753, 399] width 365 height 13
click at [540, 404] on input "Keep your plans and strategies secret from them so they can’t interfere" at bounding box center [533, 399] width 13 height 13
radio input "true"
click at [723, 493] on button "SUBMIT" at bounding box center [741, 496] width 115 height 27
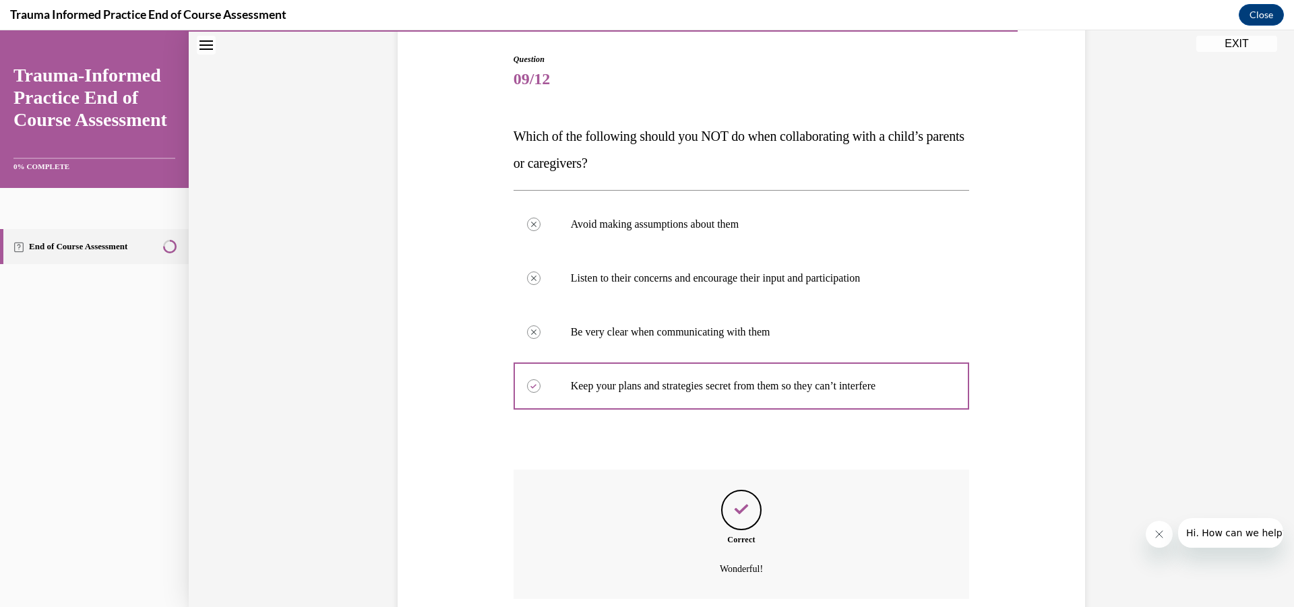
scroll to position [243, 0]
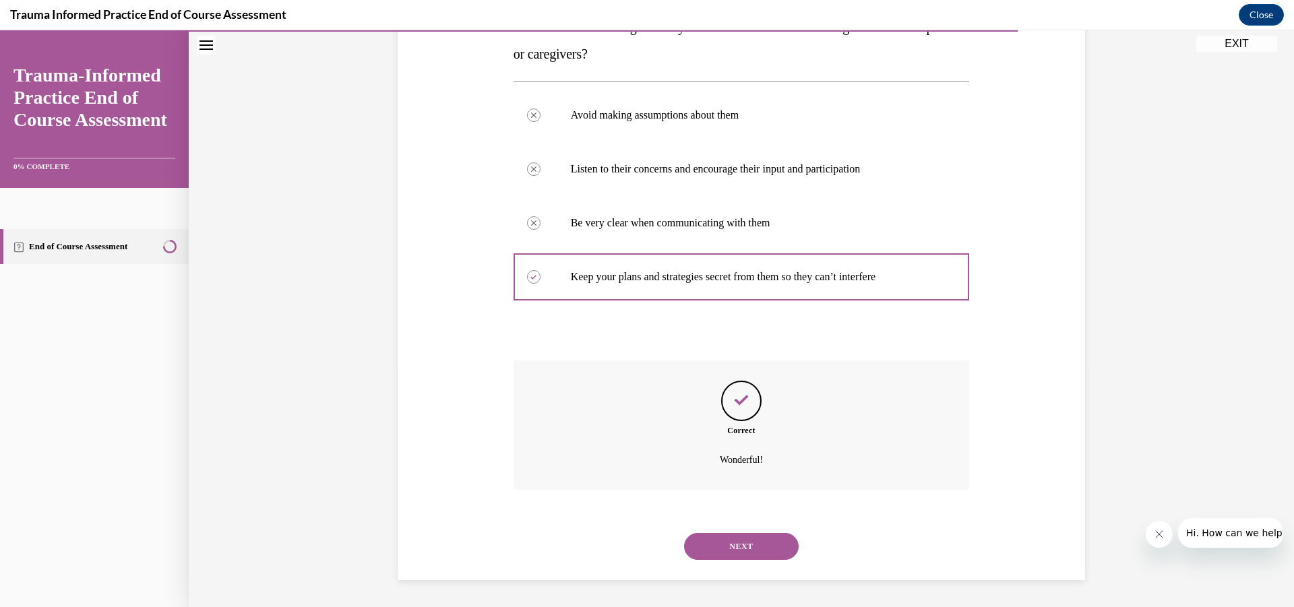
click at [744, 549] on button "NEXT" at bounding box center [741, 546] width 115 height 27
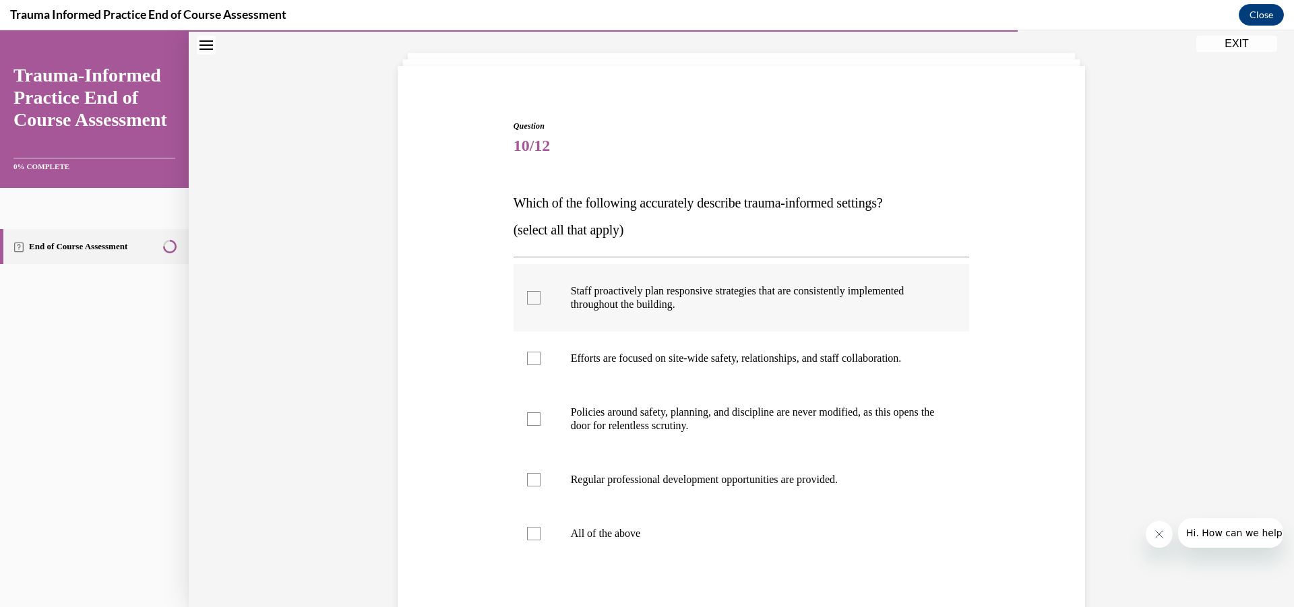
scroll to position [135, 0]
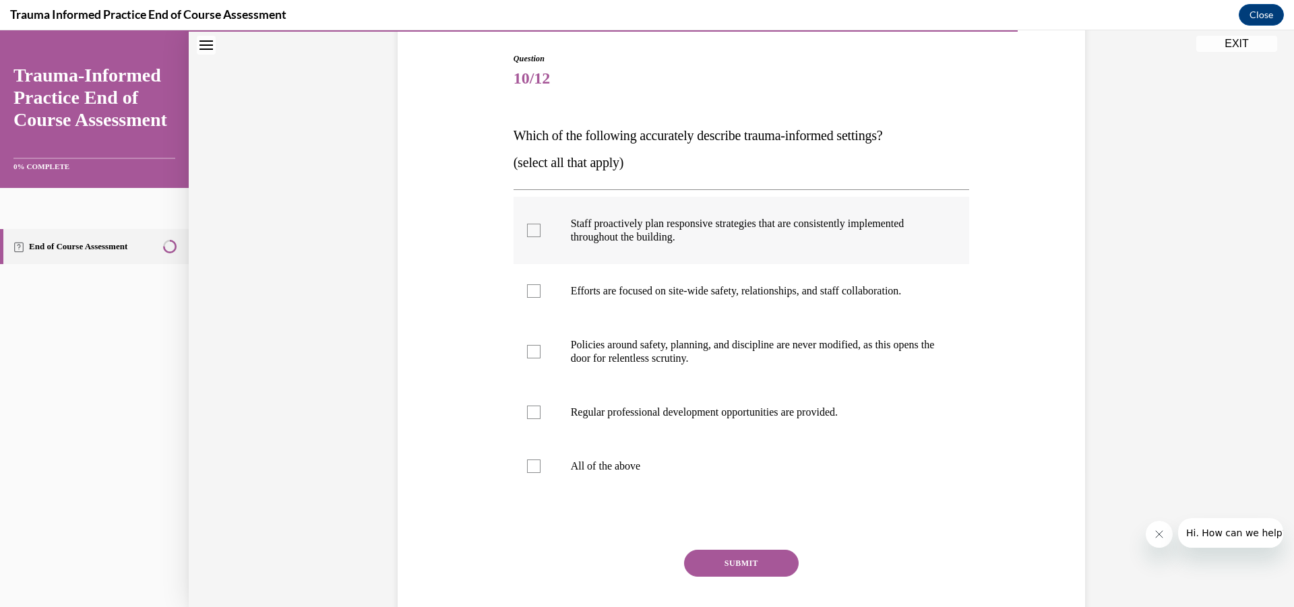
click at [600, 228] on p "Staff proactively plan responsive strategies that are consistently implemented …" at bounding box center [753, 230] width 365 height 27
click at [540, 228] on input "Staff proactively plan responsive strategies that are consistently implemented …" at bounding box center [533, 230] width 13 height 13
checkbox input "true"
click at [604, 288] on p "Efforts are focused on site-wide safety, relationships, and staff collaboration." at bounding box center [753, 290] width 365 height 13
click at [540, 288] on input "Efforts are focused on site-wide safety, relationships, and staff collaboration." at bounding box center [533, 290] width 13 height 13
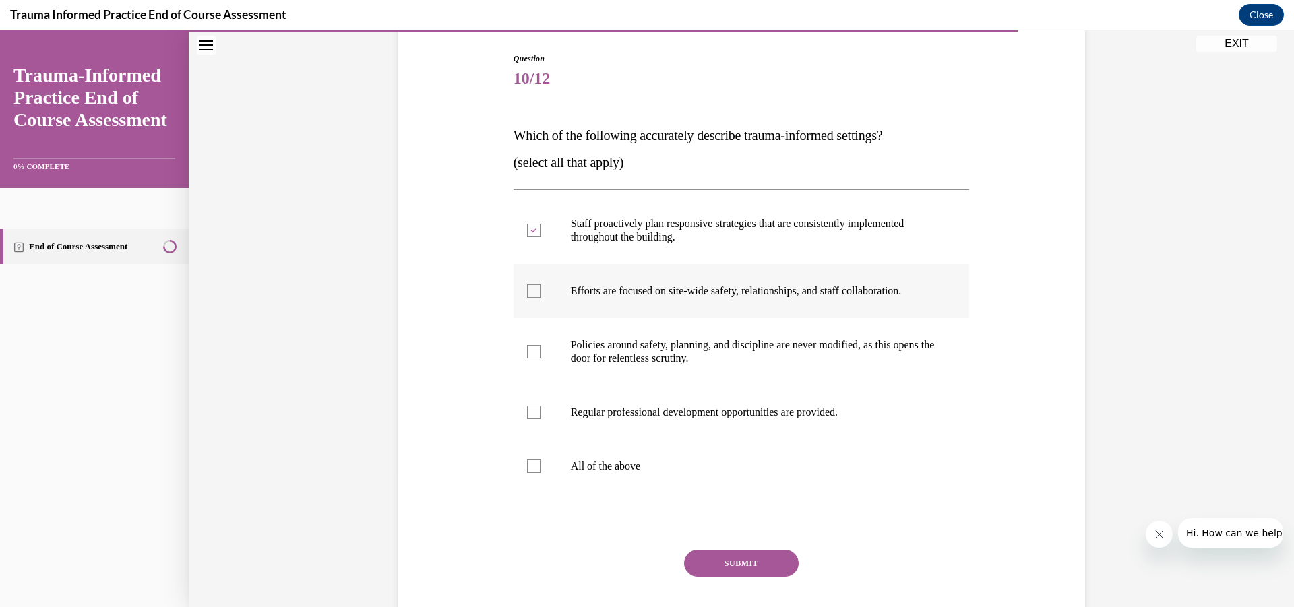
checkbox input "true"
click at [640, 422] on label "Regular professional development opportunities are provided." at bounding box center [742, 412] width 456 height 54
click at [540, 419] on input "Regular professional development opportunities are provided." at bounding box center [533, 412] width 13 height 13
checkbox input "true"
click at [720, 559] on button "SUBMIT" at bounding box center [741, 563] width 115 height 27
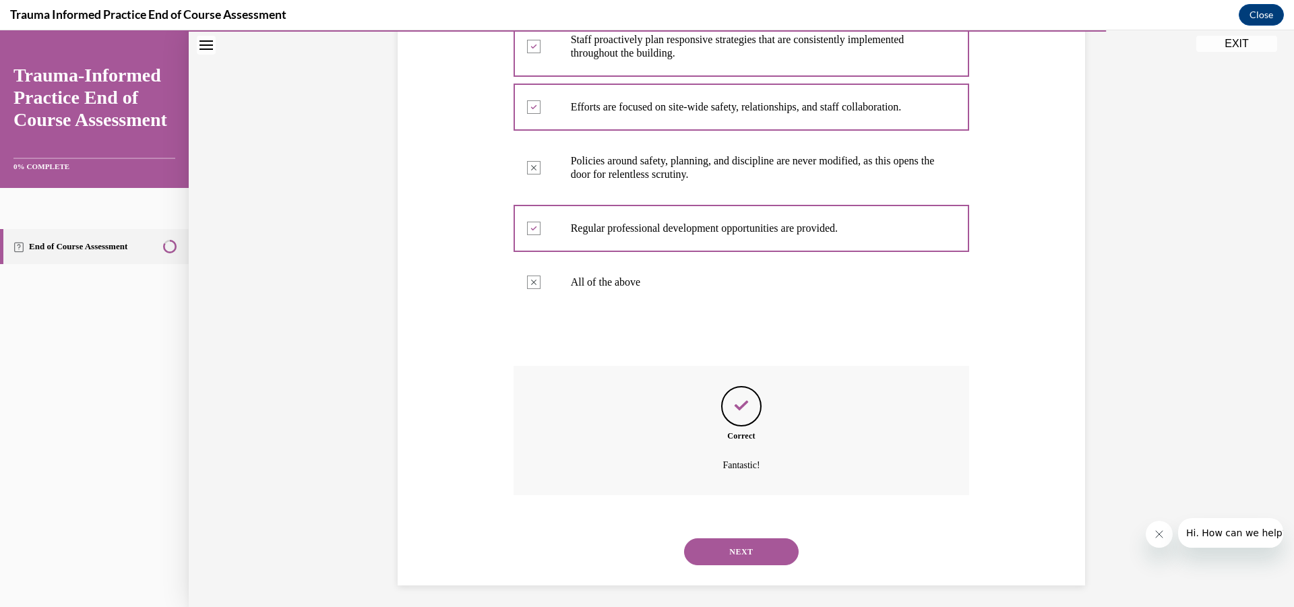
scroll to position [324, 0]
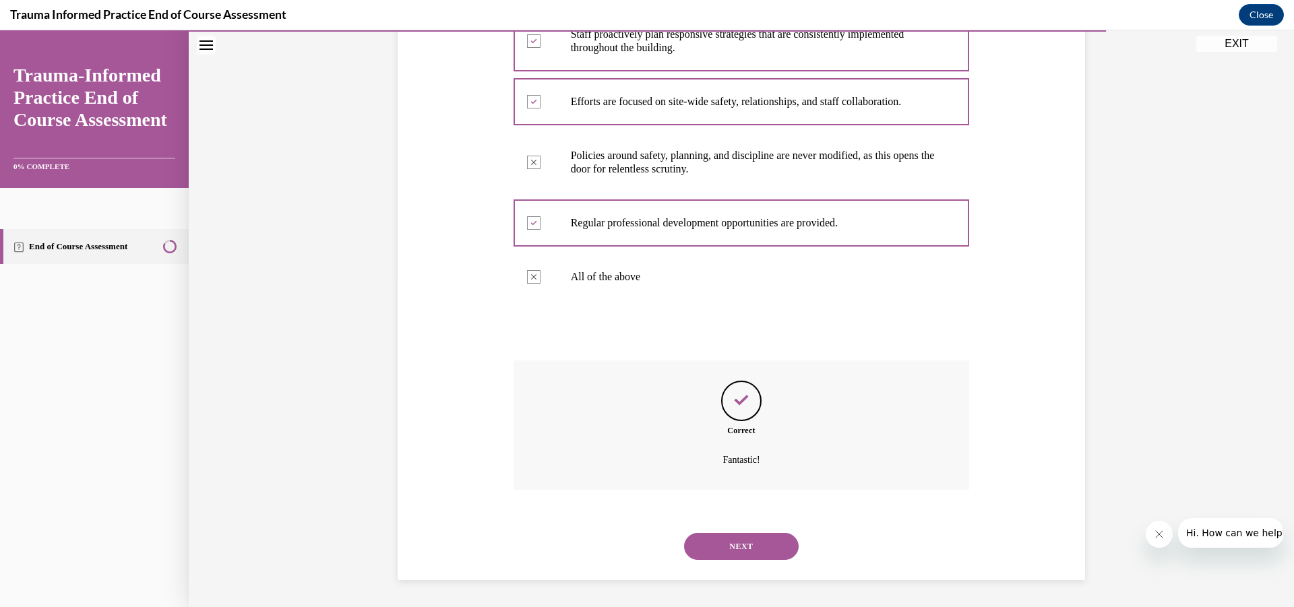
click at [753, 551] on button "NEXT" at bounding box center [741, 546] width 115 height 27
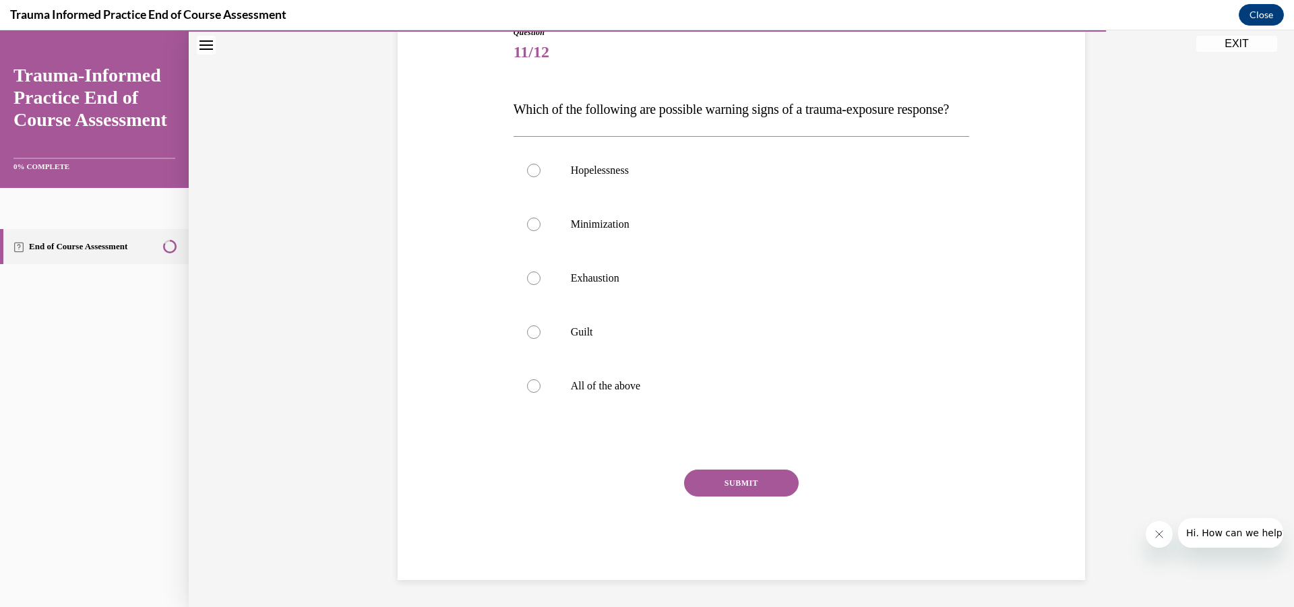
scroll to position [151, 0]
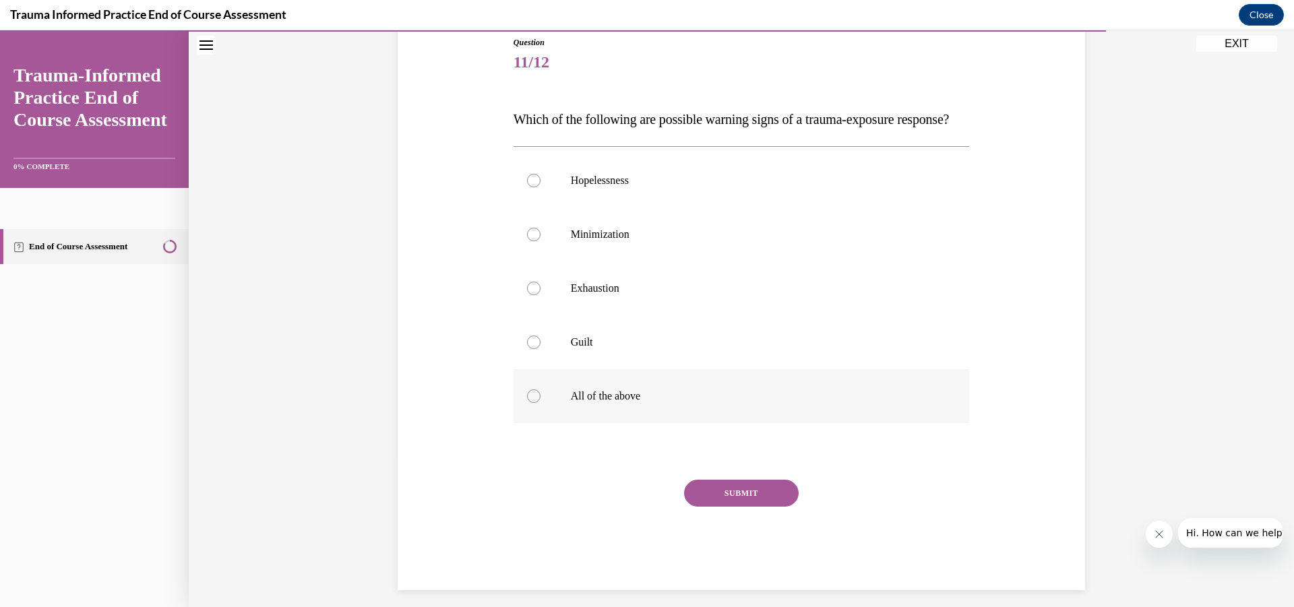
click at [630, 403] on p "All of the above" at bounding box center [753, 396] width 365 height 13
click at [540, 403] on input "All of the above" at bounding box center [533, 396] width 13 height 13
radio input "true"
click at [743, 507] on button "SUBMIT" at bounding box center [741, 493] width 115 height 27
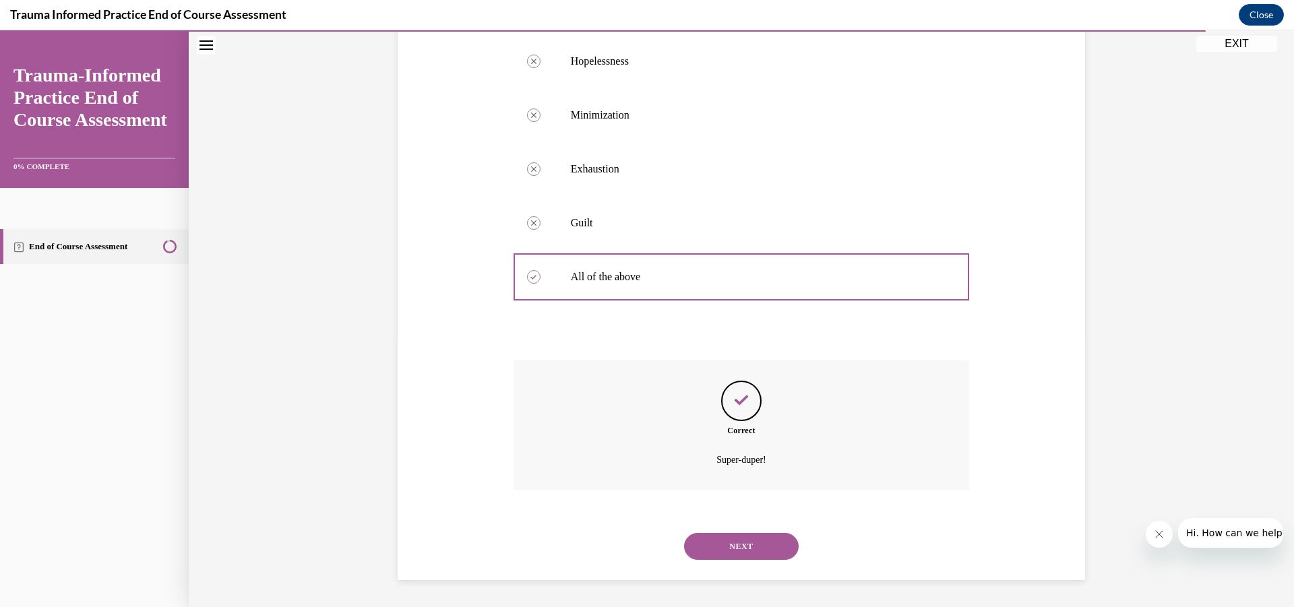
scroll to position [297, 0]
click at [767, 555] on button "NEXT" at bounding box center [741, 546] width 115 height 27
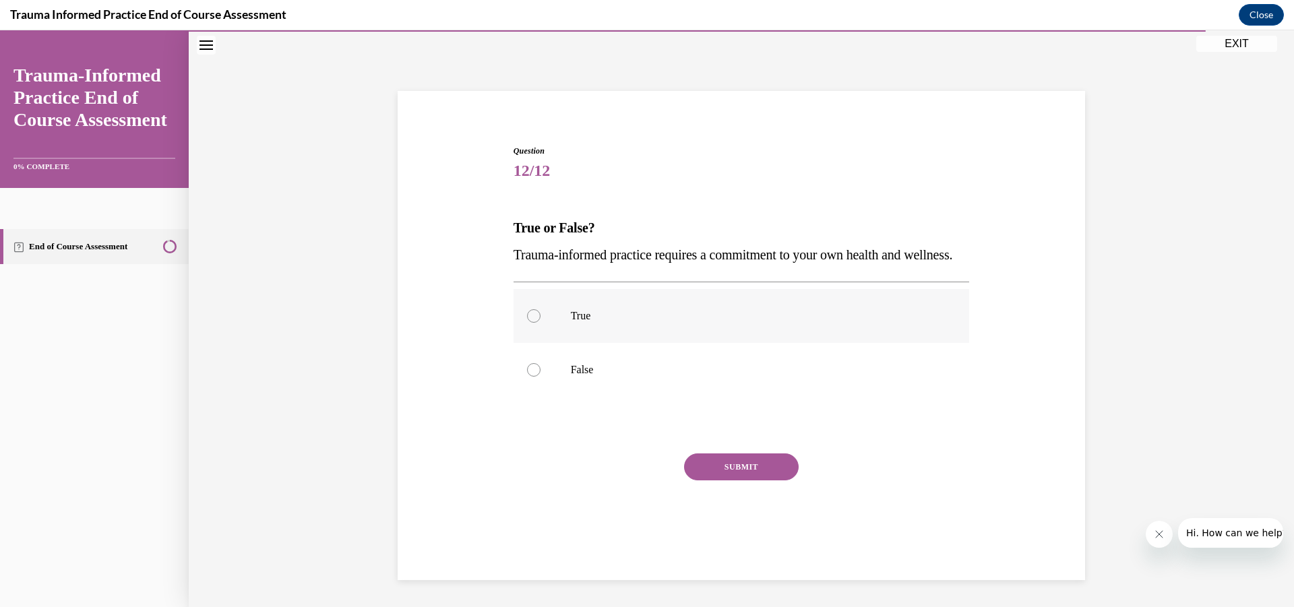
click at [579, 323] on p "True" at bounding box center [753, 315] width 365 height 13
click at [540, 323] on input "True" at bounding box center [533, 315] width 13 height 13
radio input "true"
click at [710, 480] on button "SUBMIT" at bounding box center [741, 467] width 115 height 27
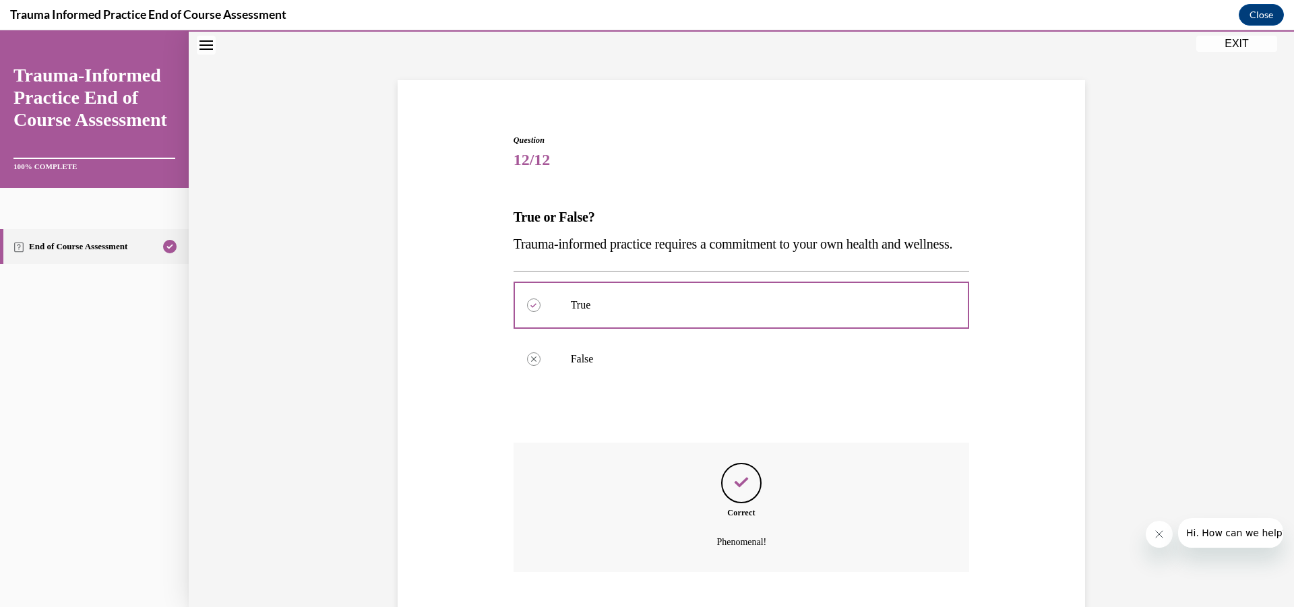
scroll to position [162, 0]
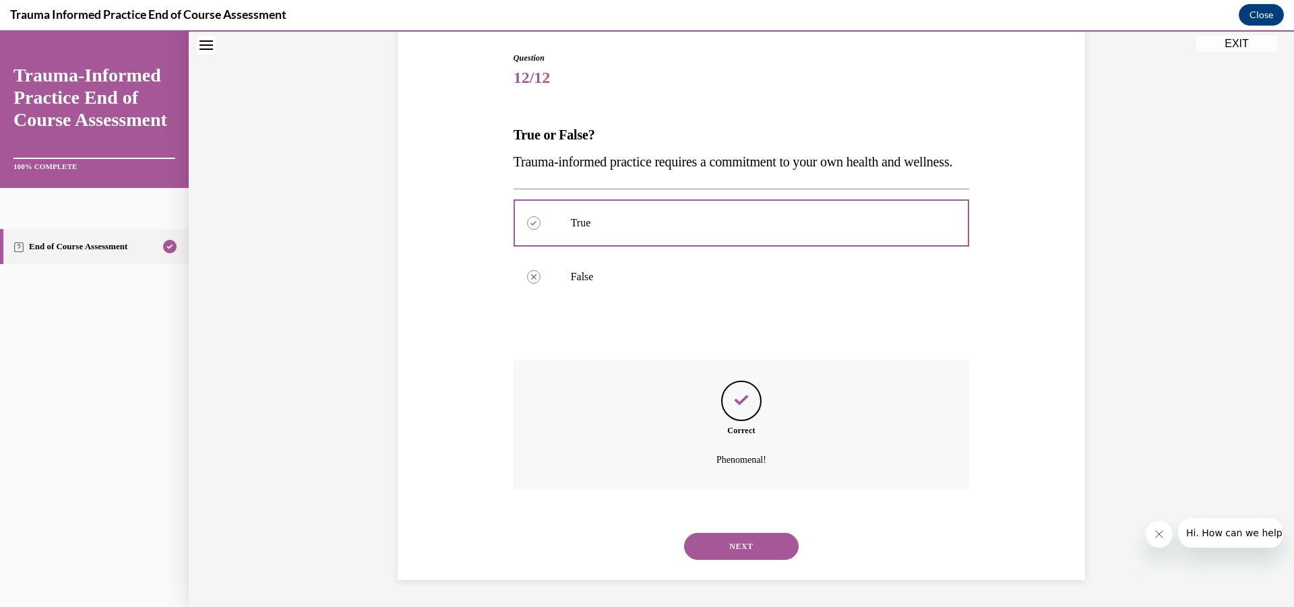
click at [731, 538] on button "NEXT" at bounding box center [741, 546] width 115 height 27
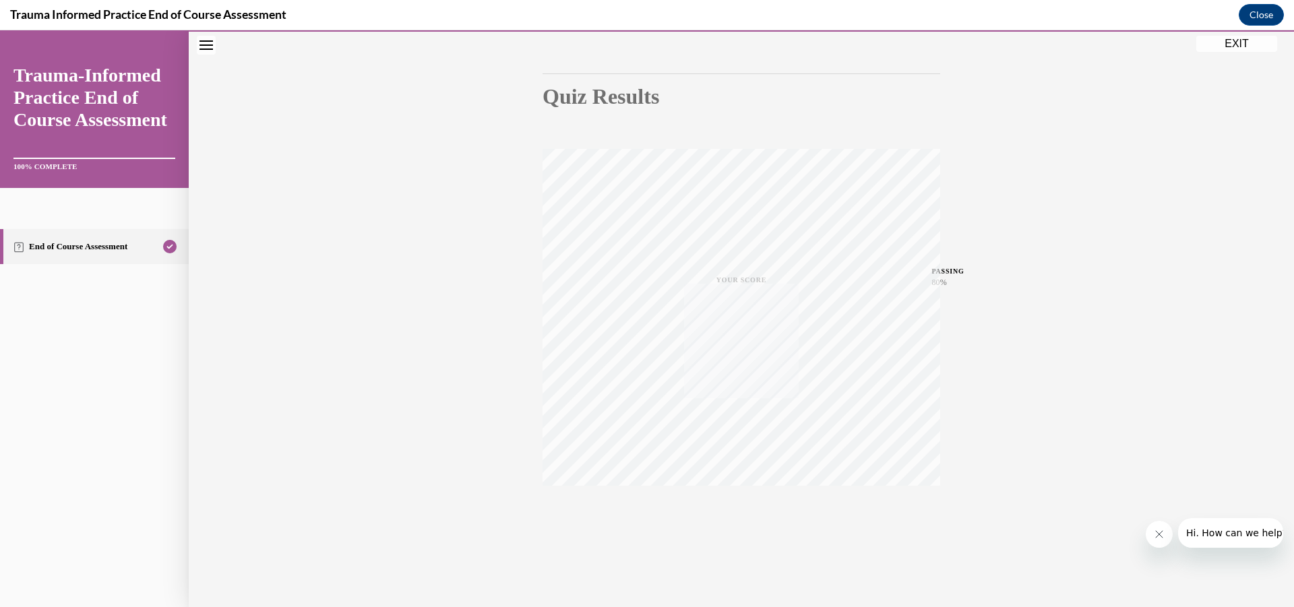
scroll to position [114, 0]
click at [1233, 45] on button "EXIT" at bounding box center [1236, 44] width 81 height 16
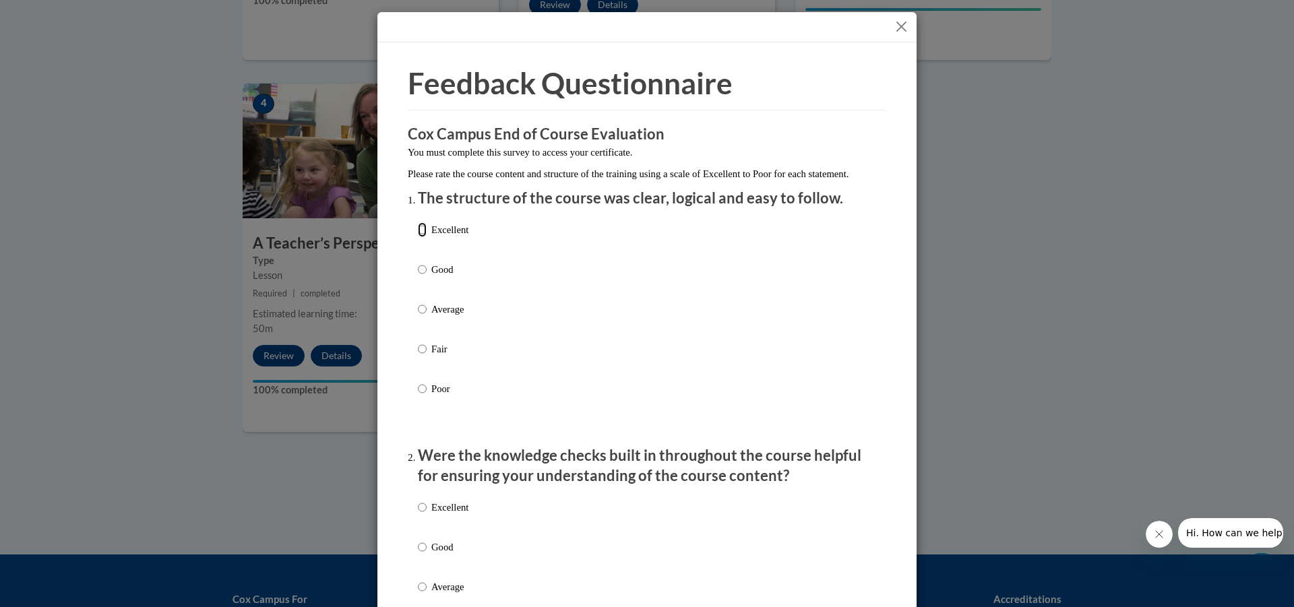
click at [418, 237] on input "Excellent" at bounding box center [422, 229] width 9 height 15
radio input "true"
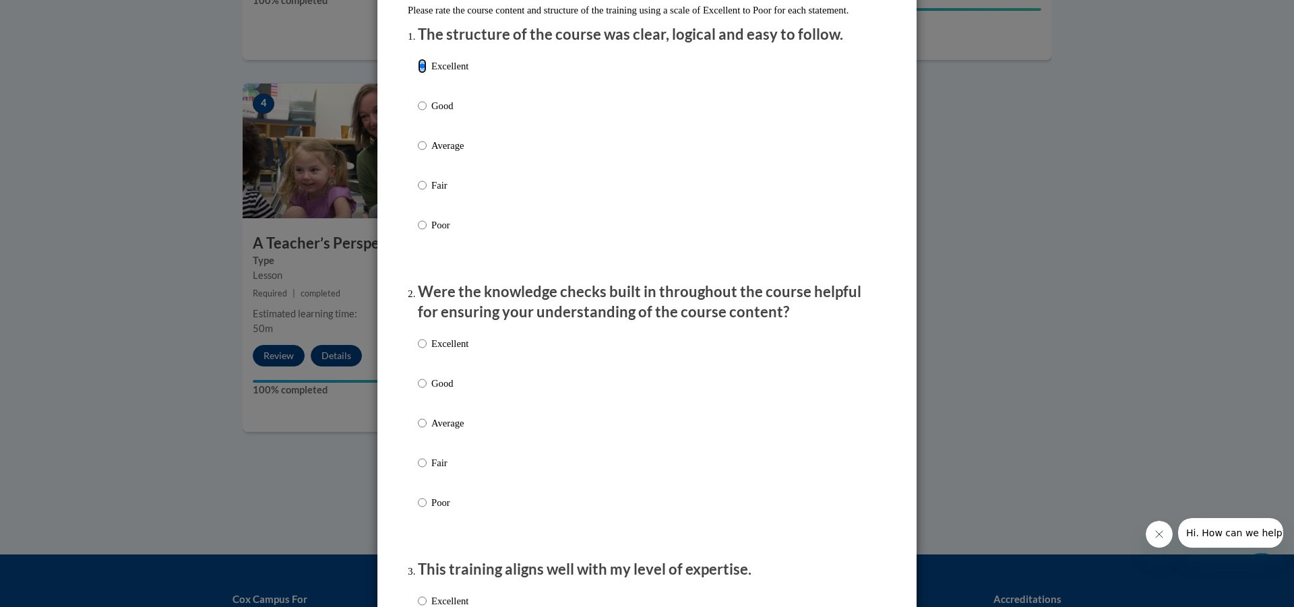
scroll to position [202, 0]
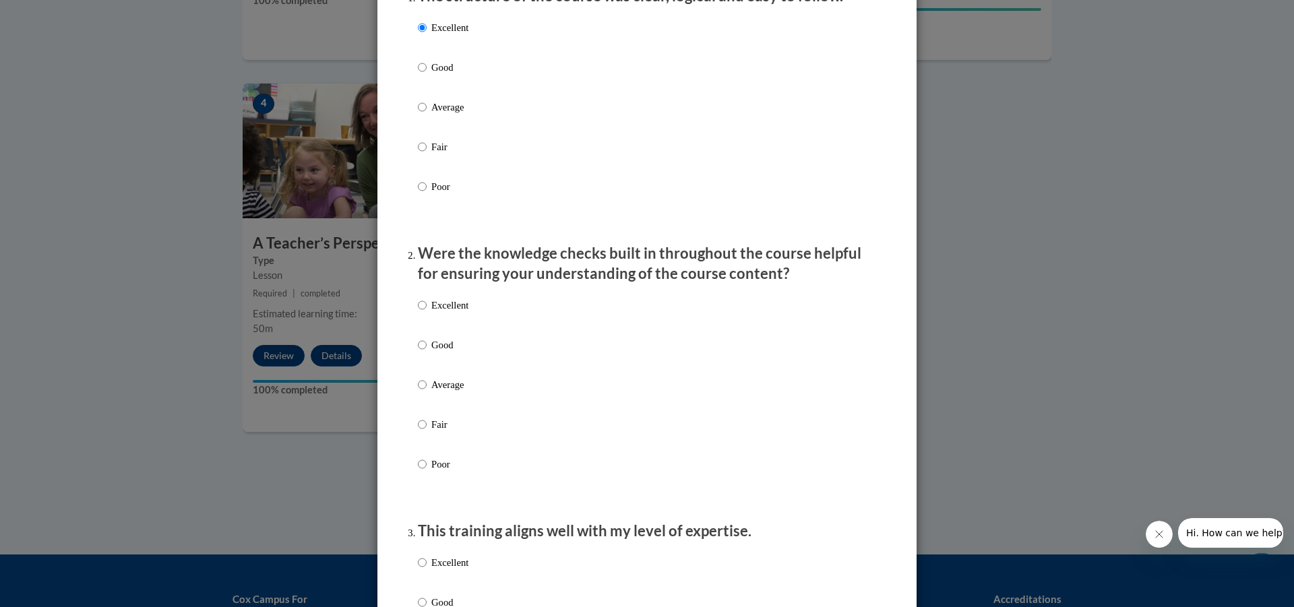
click at [423, 321] on label "Excellent" at bounding box center [443, 316] width 51 height 36
click at [423, 313] on input "Excellent" at bounding box center [422, 305] width 9 height 15
radio input "true"
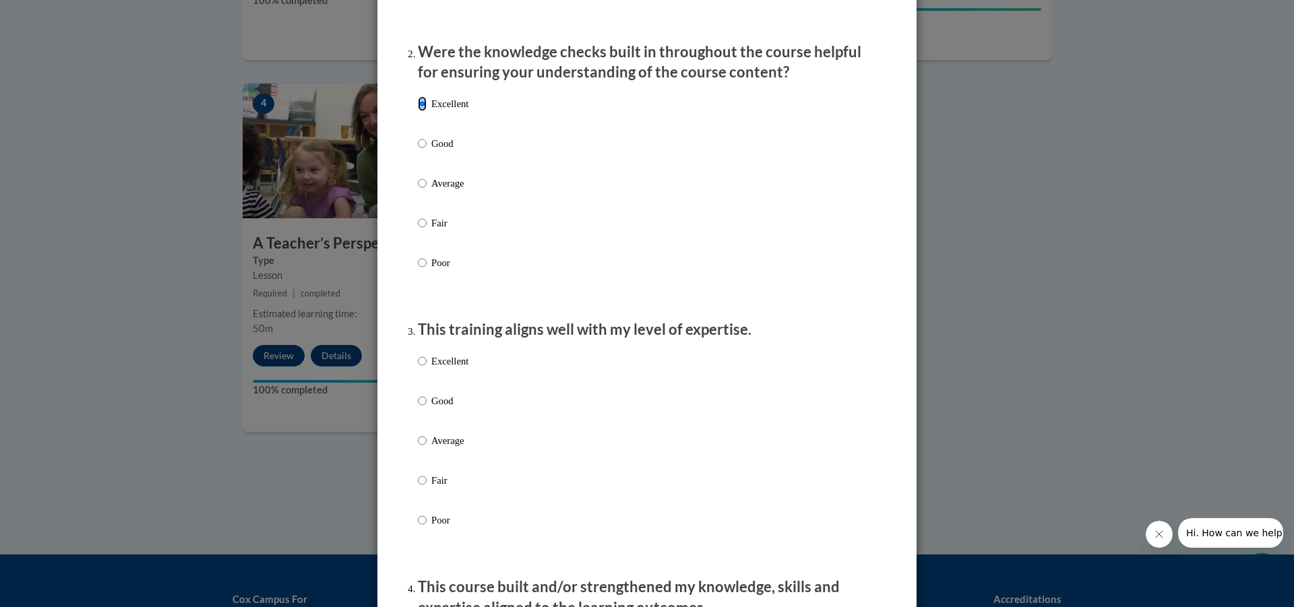
scroll to position [404, 0]
click at [447, 368] on p "Excellent" at bounding box center [449, 360] width 37 height 15
click at [427, 368] on input "Excellent" at bounding box center [422, 360] width 9 height 15
radio input "true"
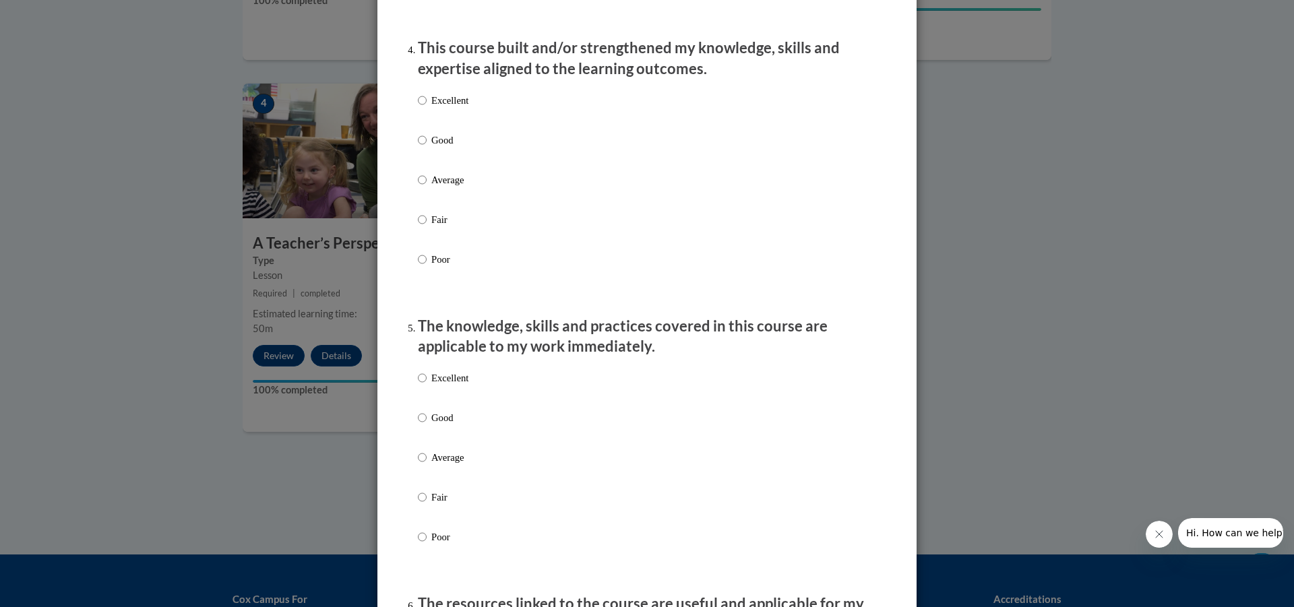
scroll to position [943, 0]
click at [444, 129] on label "Excellent" at bounding box center [443, 110] width 51 height 36
click at [427, 107] on input "Excellent" at bounding box center [422, 99] width 9 height 15
radio input "true"
click at [435, 398] on label "Excellent" at bounding box center [443, 388] width 51 height 36
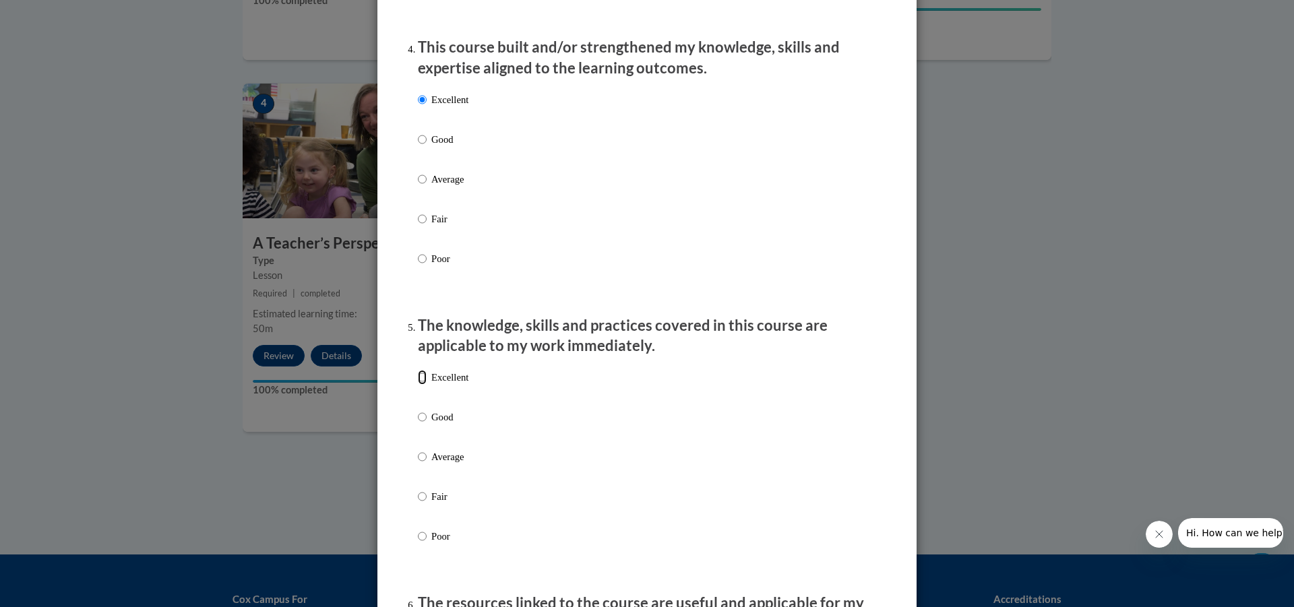
click at [427, 385] on input "Excellent" at bounding box center [422, 377] width 9 height 15
radio input "true"
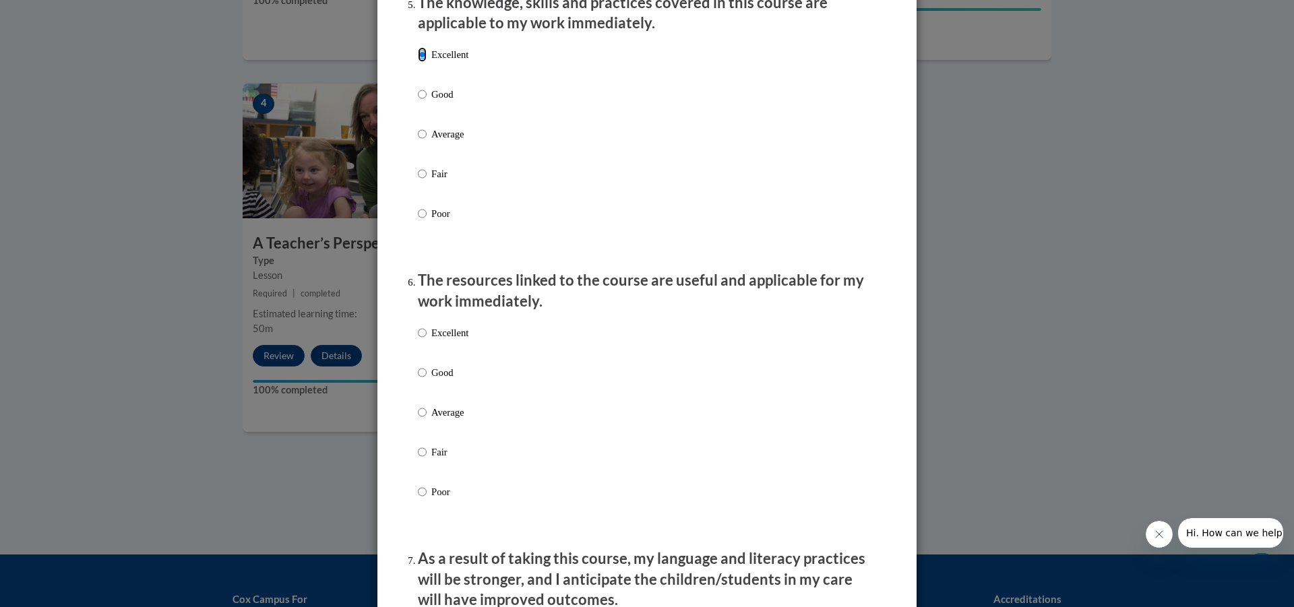
scroll to position [1280, 0]
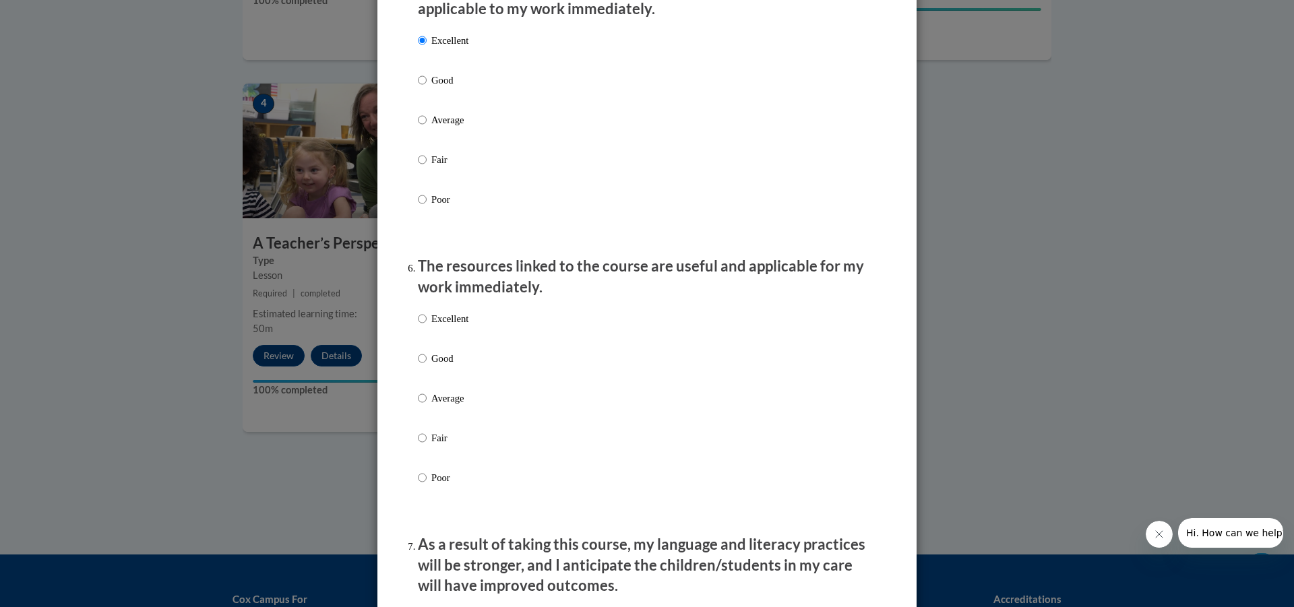
click at [462, 326] on p "Excellent" at bounding box center [449, 318] width 37 height 15
click at [427, 326] on input "Excellent" at bounding box center [422, 318] width 9 height 15
radio input "true"
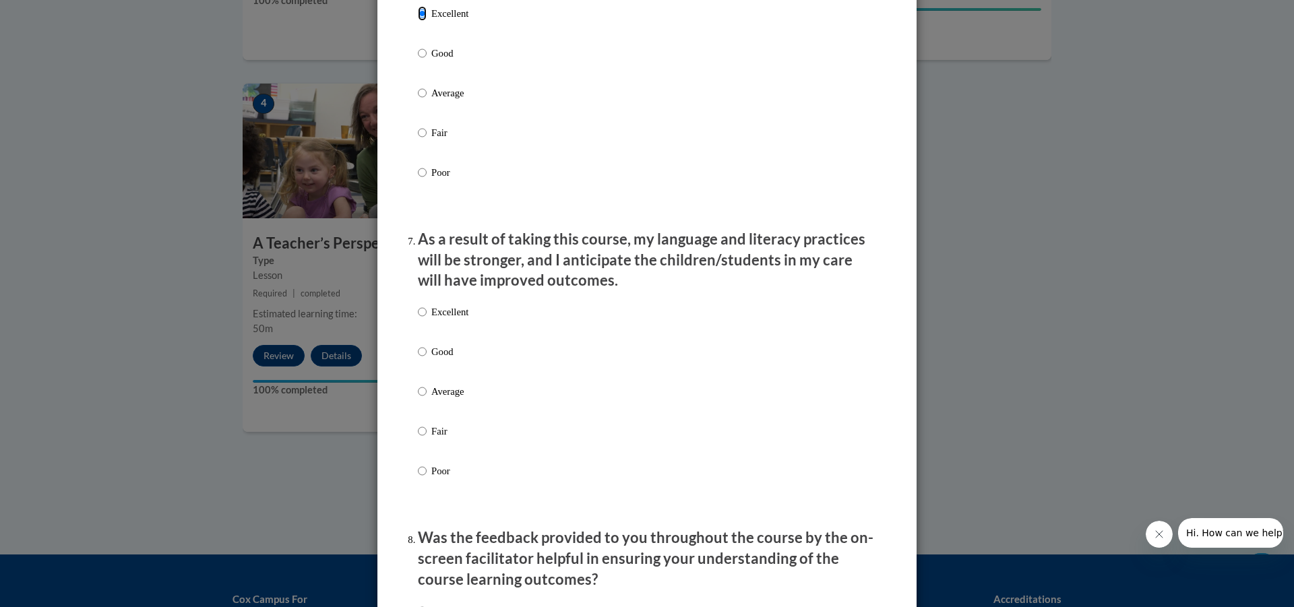
scroll to position [1617, 0]
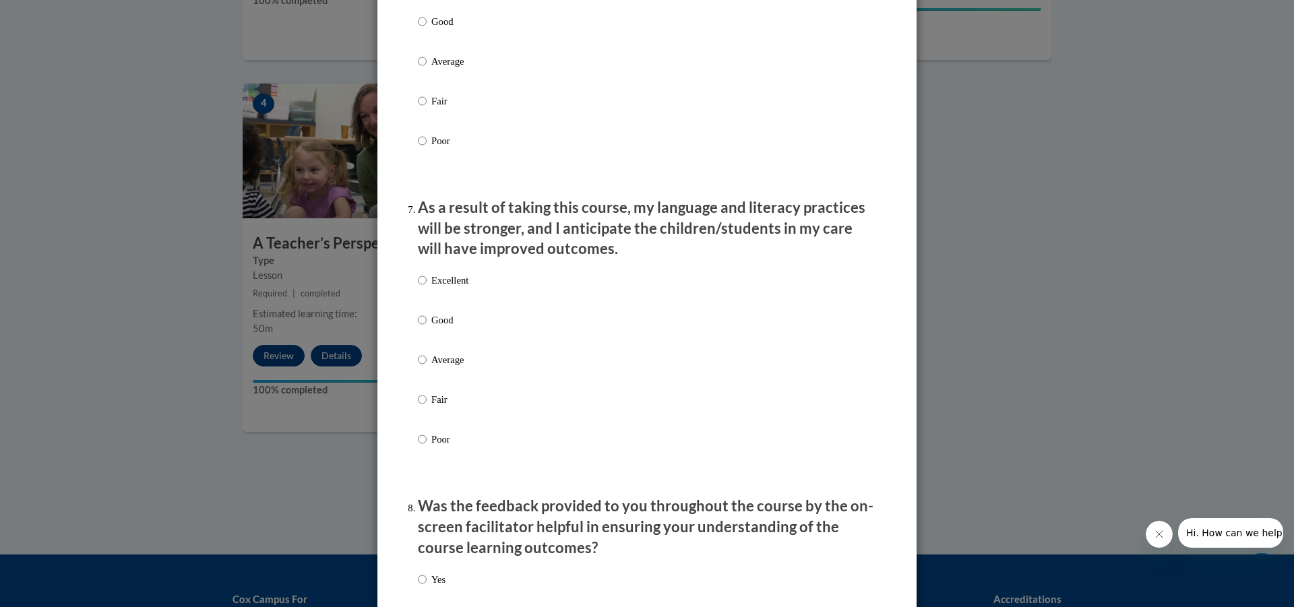
click at [461, 287] on p "Excellent" at bounding box center [449, 280] width 37 height 15
click at [427, 287] on input "Excellent" at bounding box center [422, 280] width 9 height 15
radio input "true"
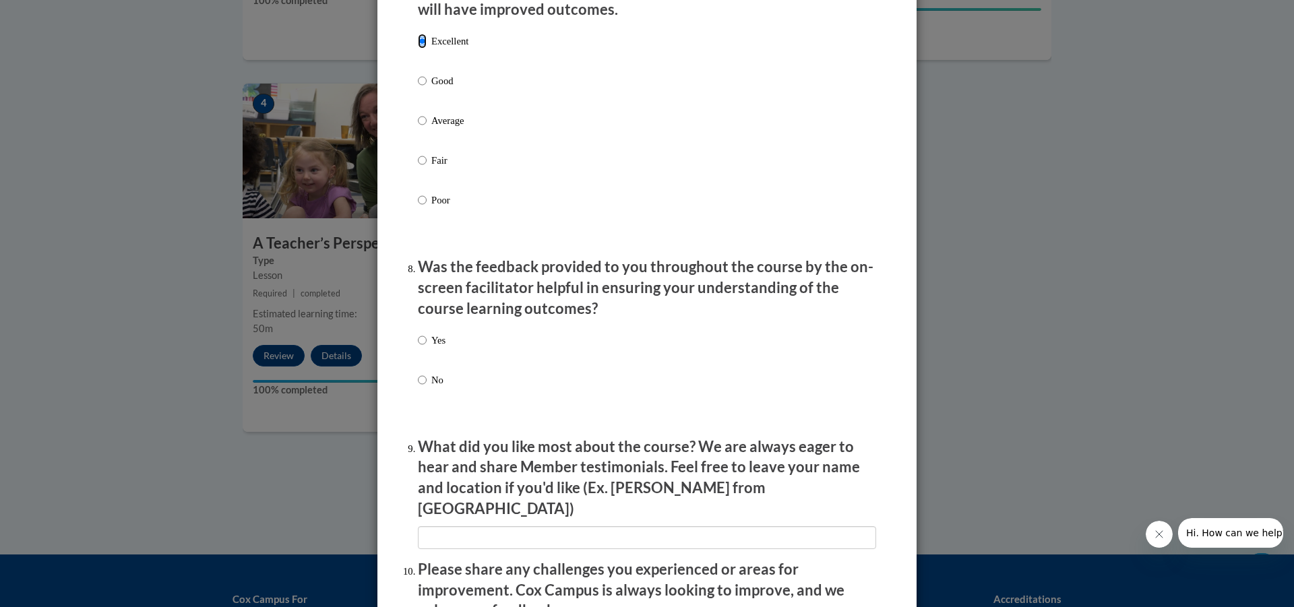
scroll to position [1887, 0]
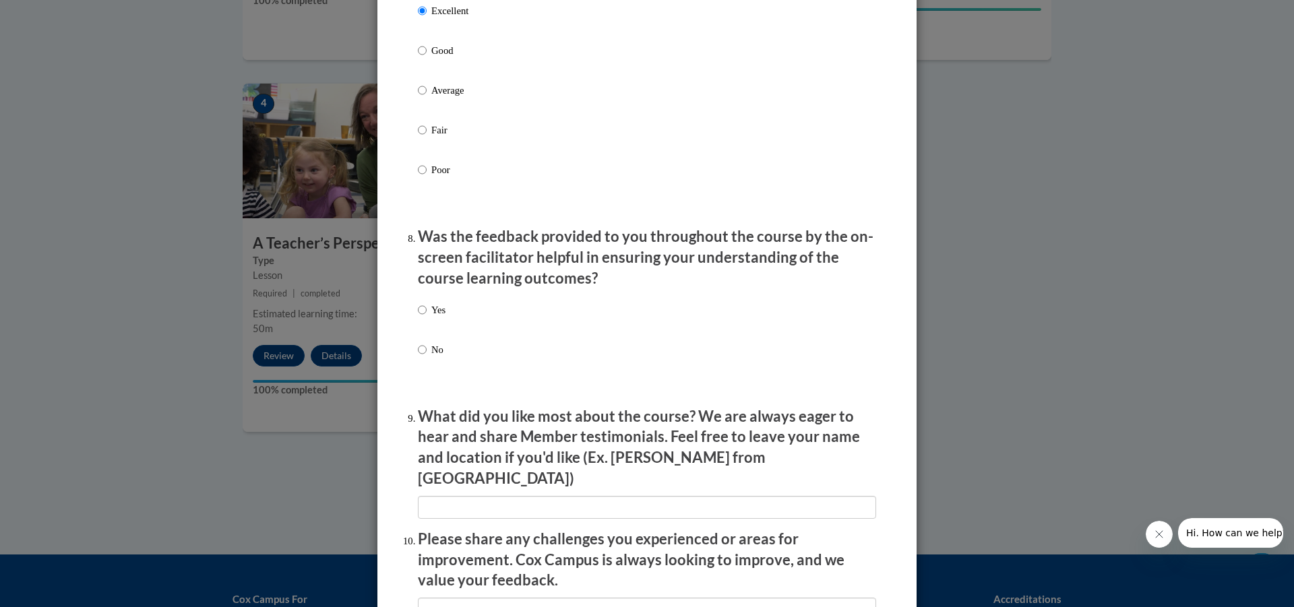
click at [458, 324] on div "Yes No" at bounding box center [647, 346] width 458 height 100
click at [437, 317] on p "Yes" at bounding box center [438, 310] width 14 height 15
click at [427, 317] on input "Yes" at bounding box center [422, 310] width 9 height 15
radio input "true"
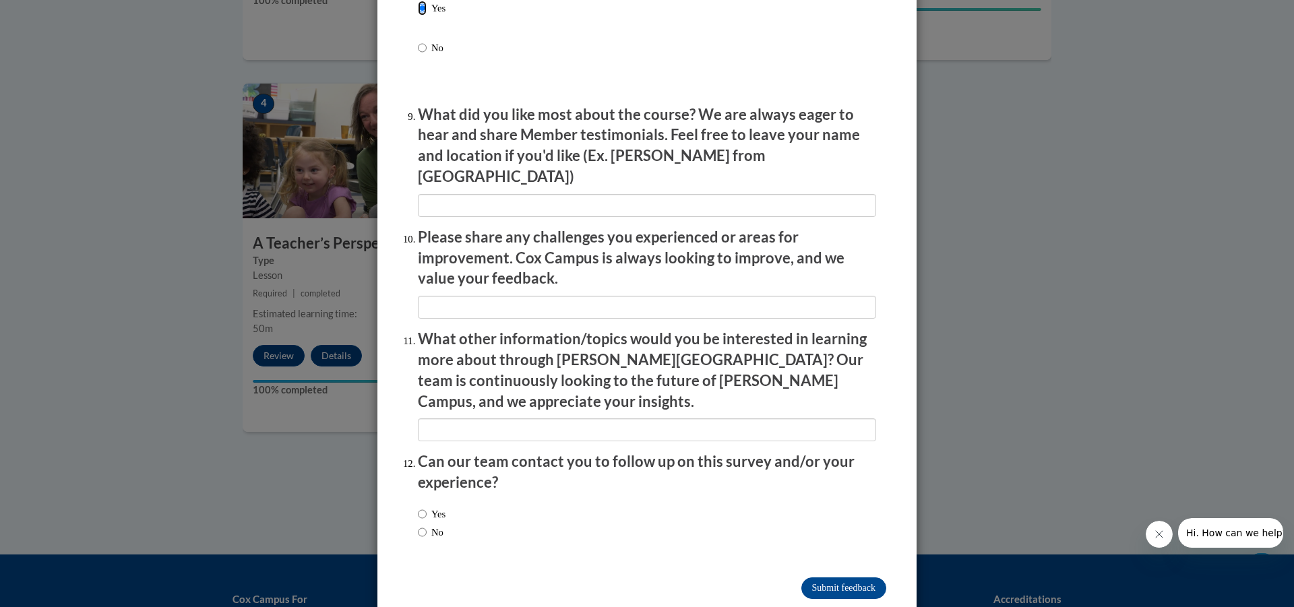
scroll to position [2193, 0]
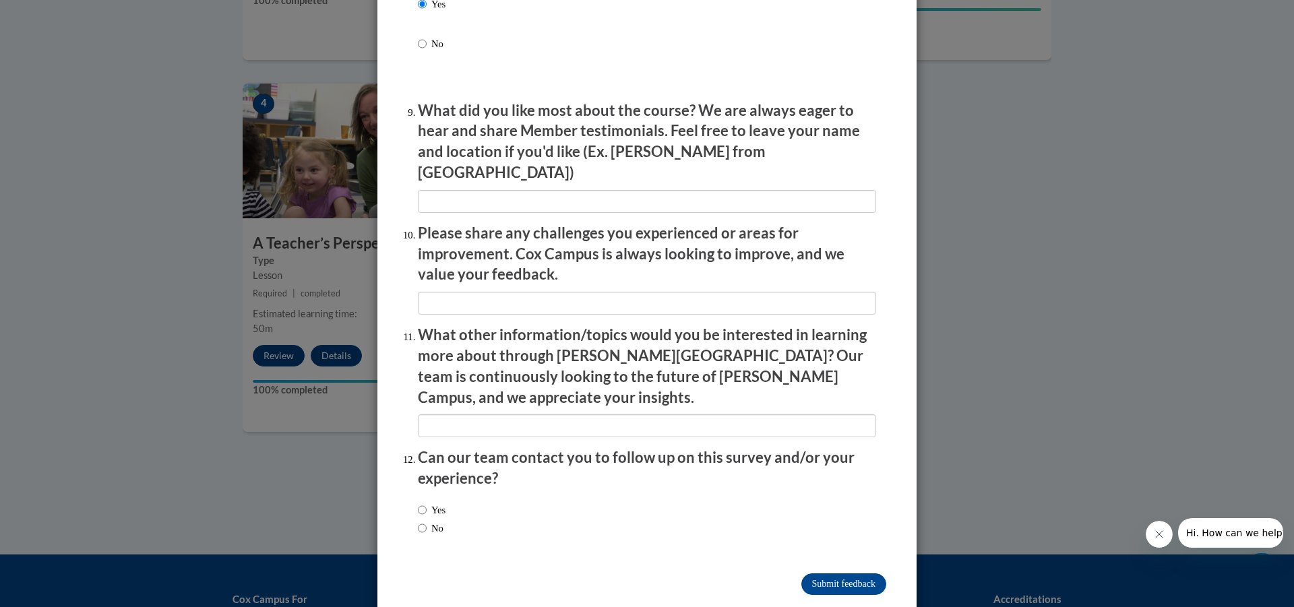
click at [439, 521] on label "No" at bounding box center [431, 528] width 26 height 15
click at [427, 521] on input "No" at bounding box center [422, 528] width 9 height 15
radio input "true"
click at [858, 573] on input "Submit feedback" at bounding box center [843, 584] width 85 height 22
